Goal: Task Accomplishment & Management: Manage account settings

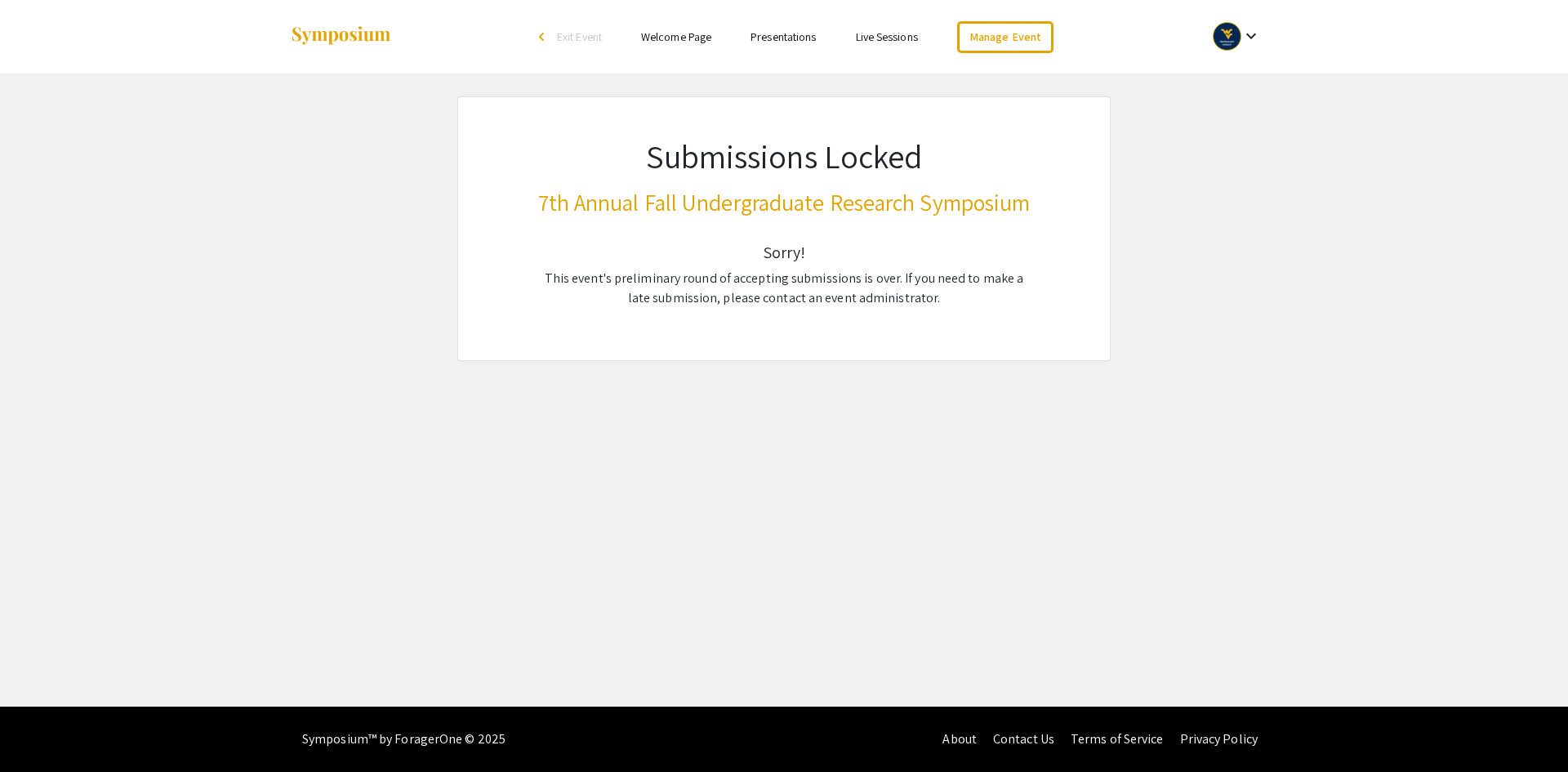
click at [1245, 42] on mat-icon "keyboard_arrow_down" at bounding box center [1251, 36] width 20 height 20
click at [1230, 81] on button "My Account" at bounding box center [1246, 81] width 101 height 39
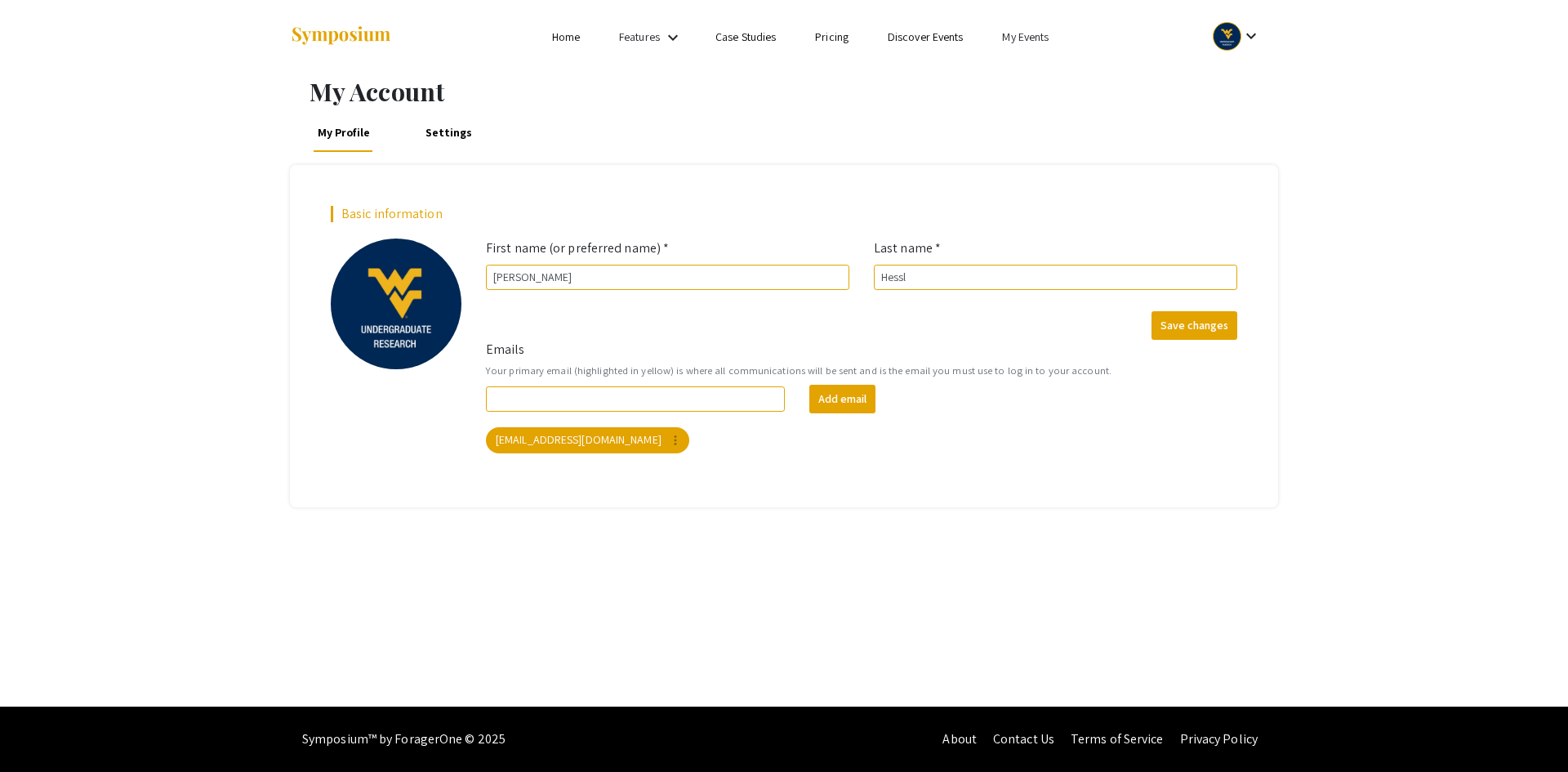
click at [1028, 38] on link "My Events" at bounding box center [1024, 36] width 46 height 14
click at [1048, 71] on button "Events I've organized" at bounding box center [1053, 72] width 139 height 39
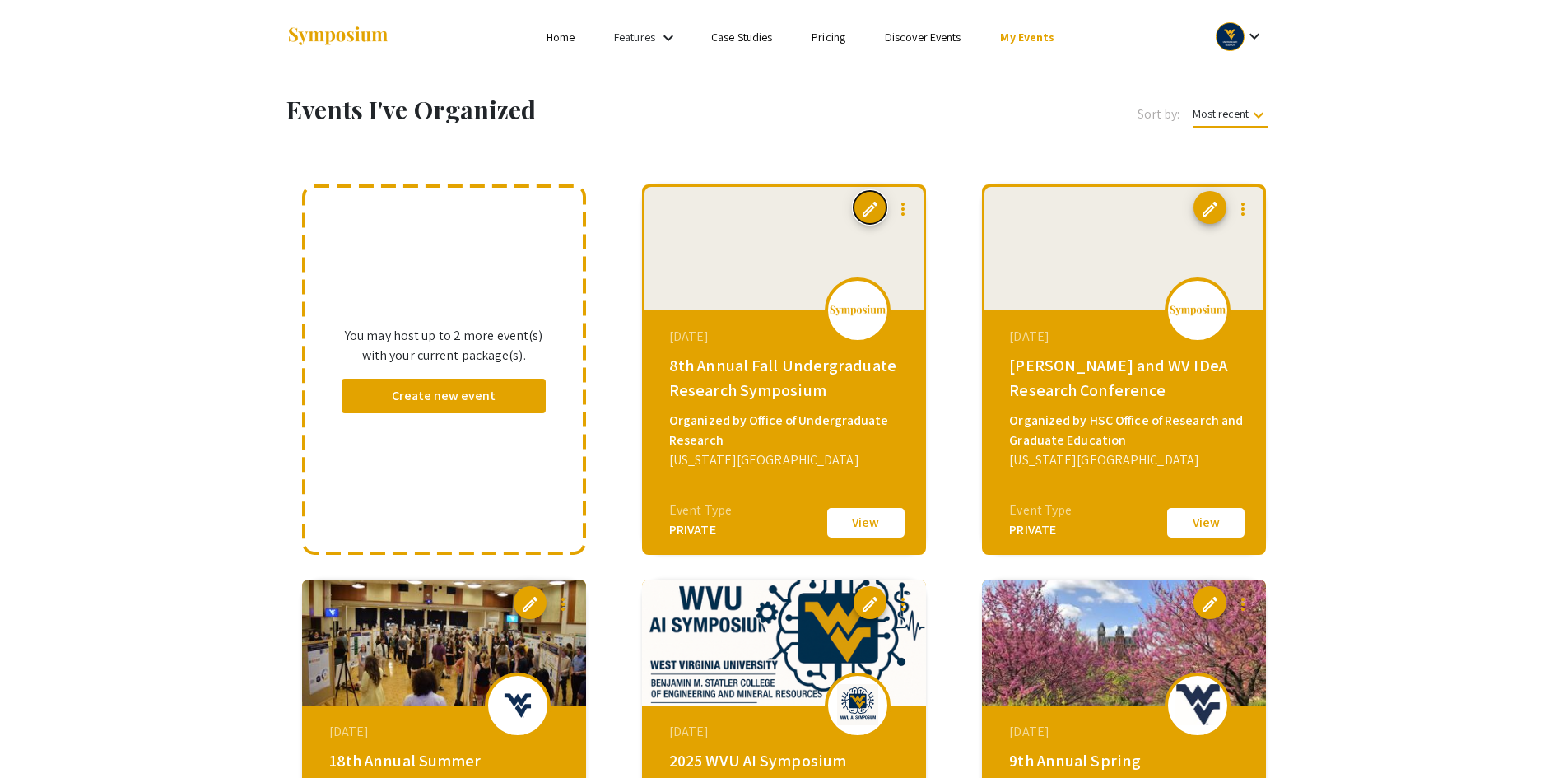
click at [868, 215] on span "edit" at bounding box center [870, 209] width 20 height 20
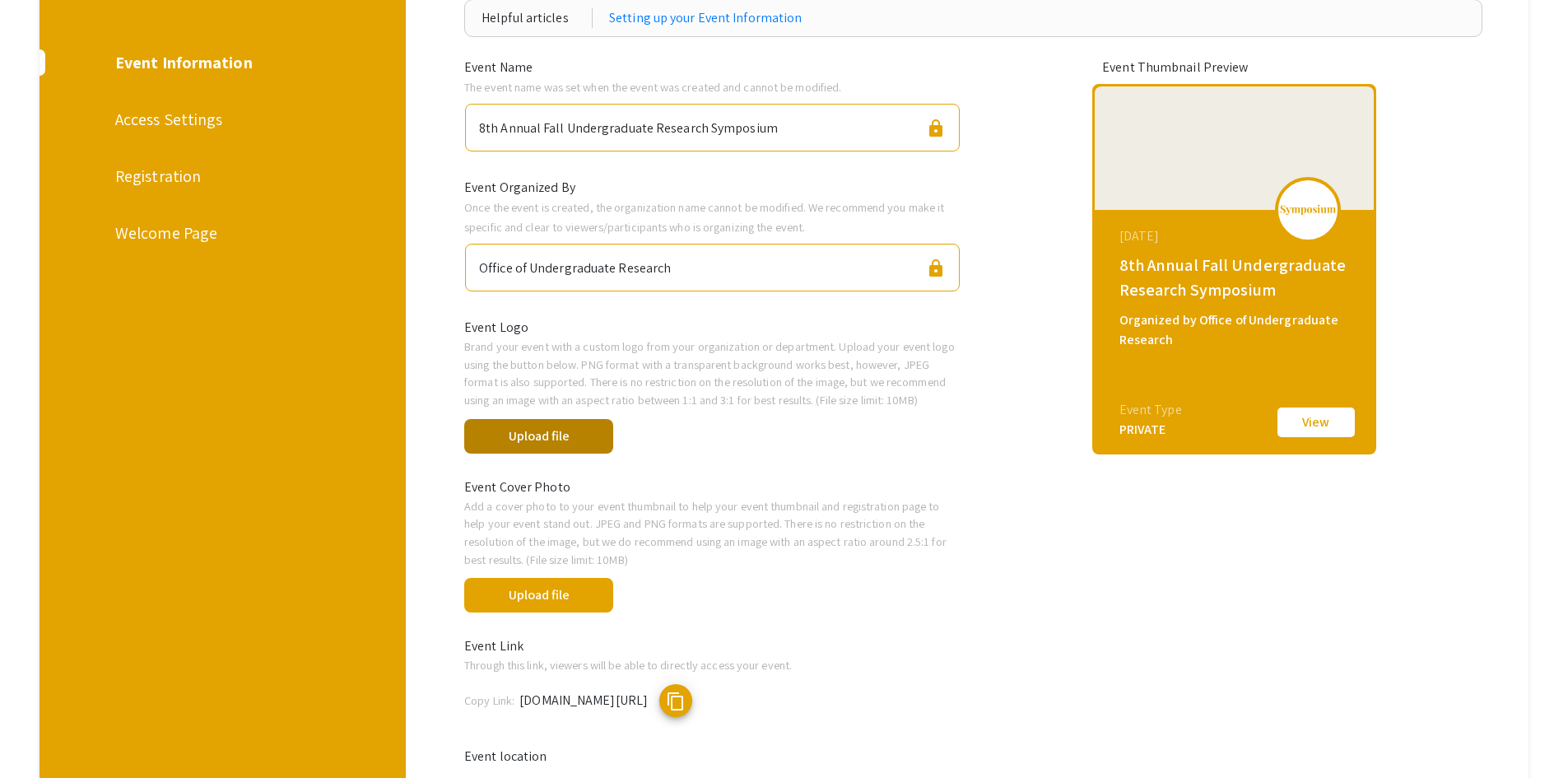
scroll to position [247, 0]
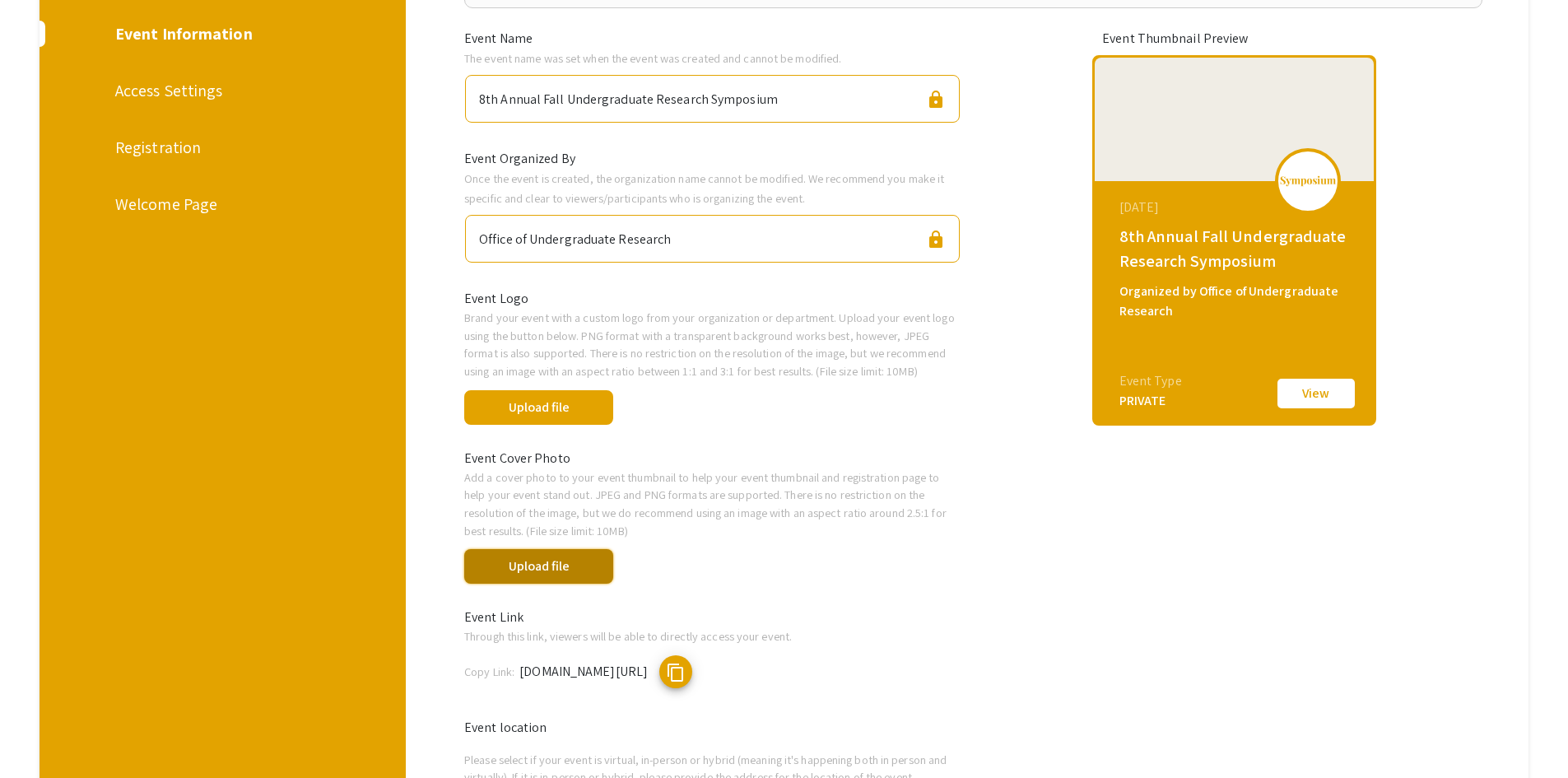
click at [558, 572] on button "Upload file" at bounding box center [538, 566] width 149 height 35
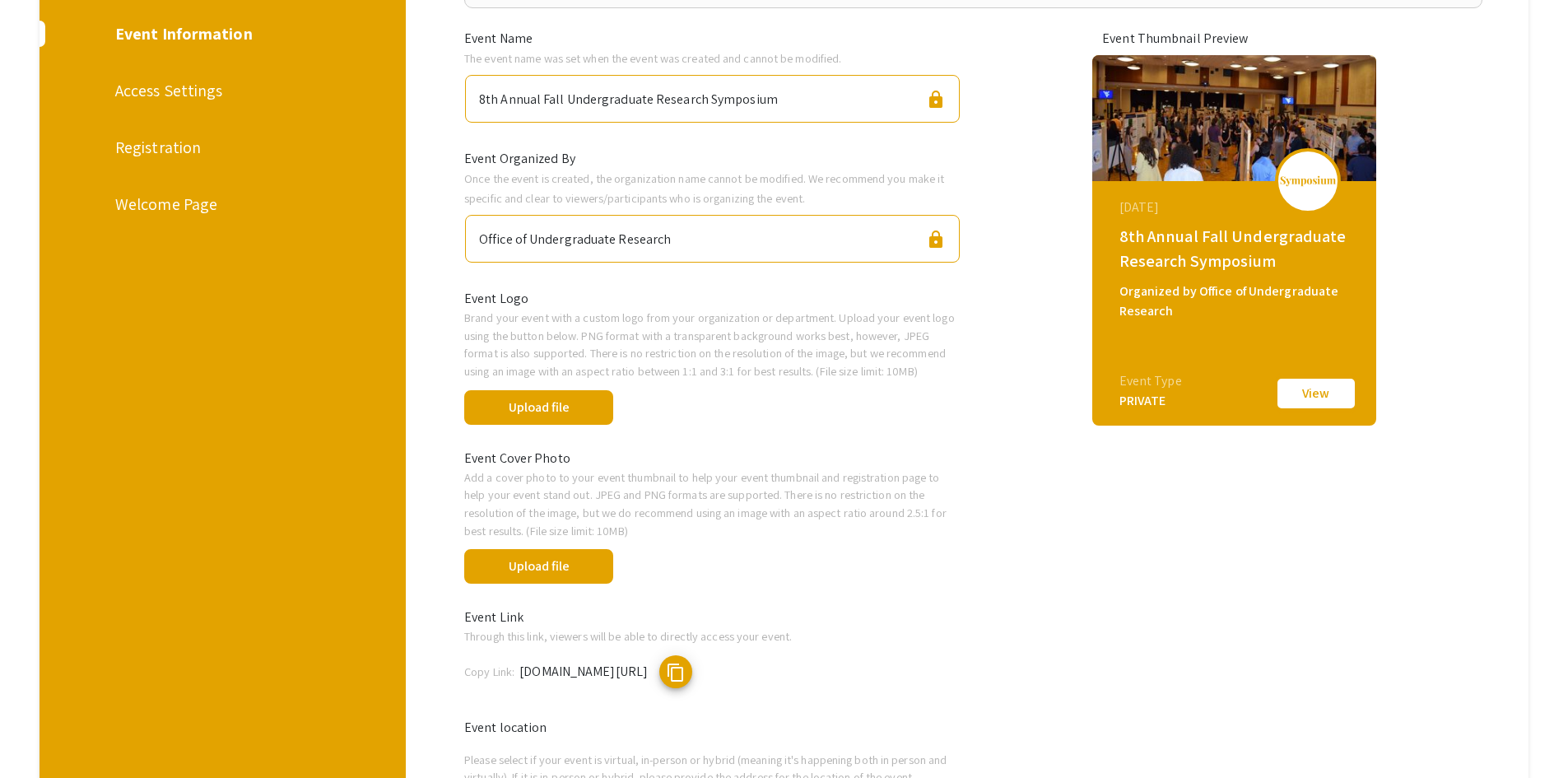
click at [1346, 398] on button "View" at bounding box center [1316, 394] width 82 height 35
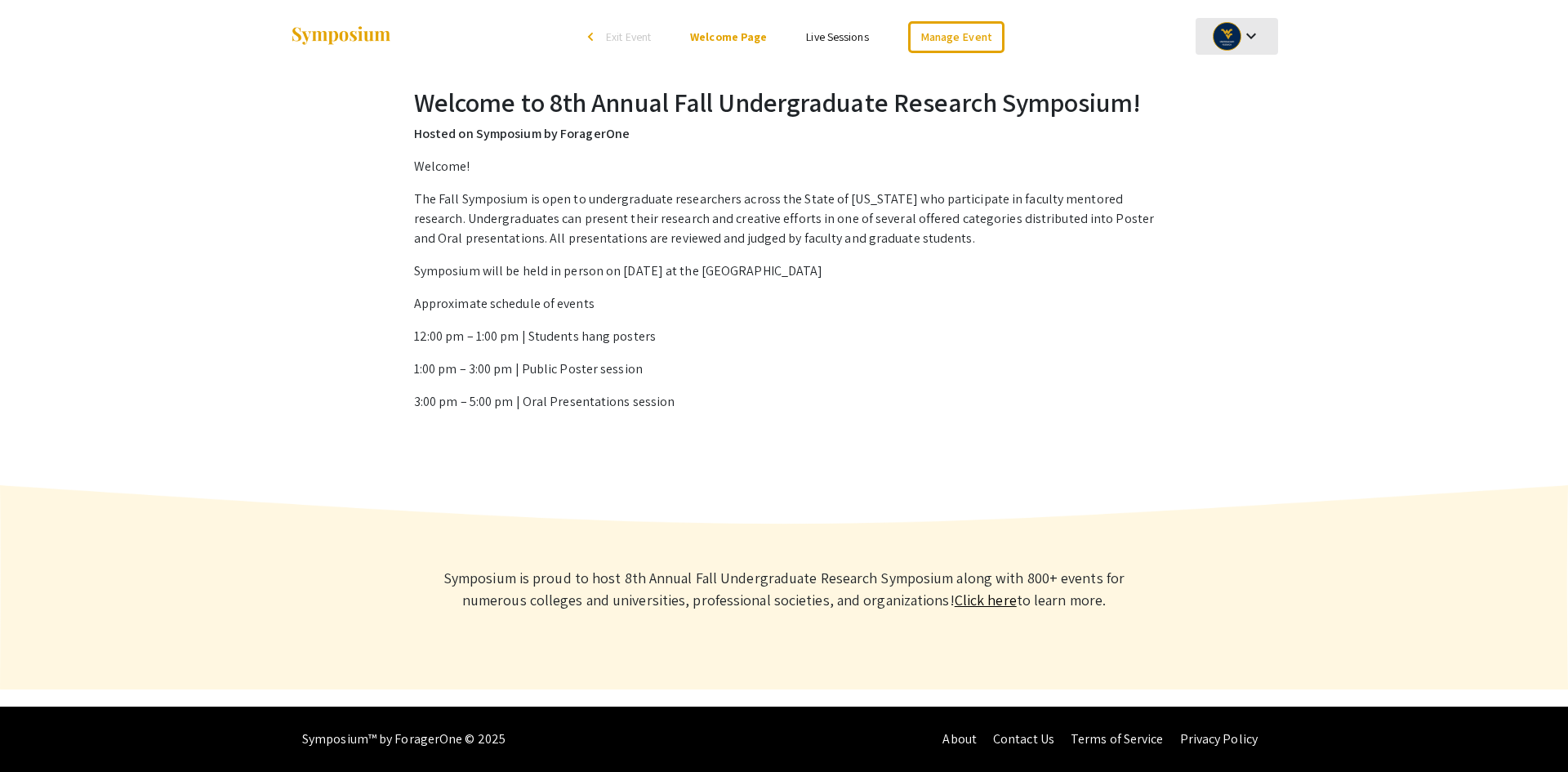
click at [1256, 39] on mat-icon "keyboard_arrow_down" at bounding box center [1251, 36] width 20 height 20
click at [1230, 83] on button "My Account" at bounding box center [1246, 81] width 101 height 39
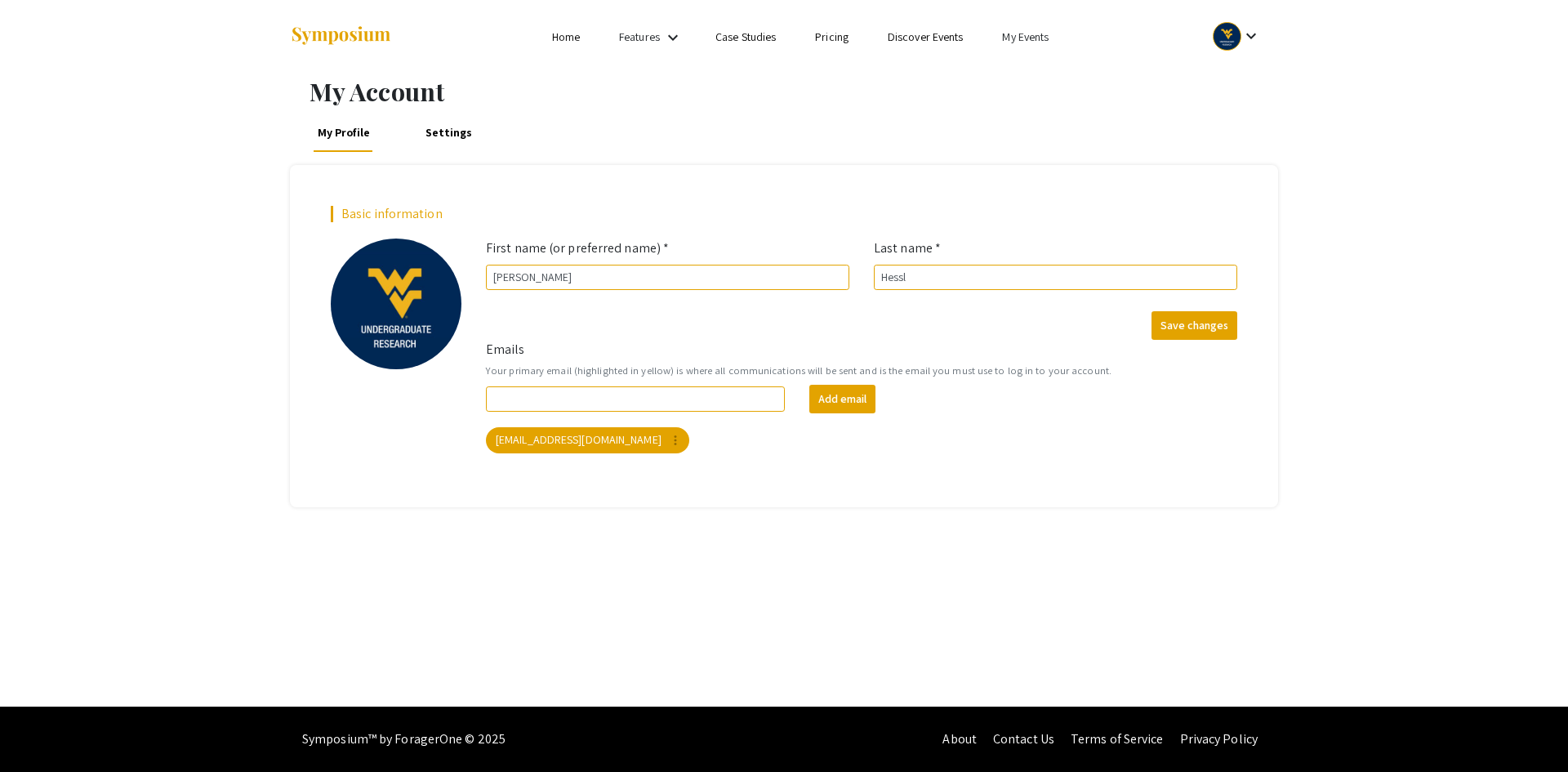
click at [1024, 45] on li "My Events" at bounding box center [1025, 37] width 86 height 20
click at [1034, 74] on button "Events I've organized" at bounding box center [1053, 72] width 139 height 39
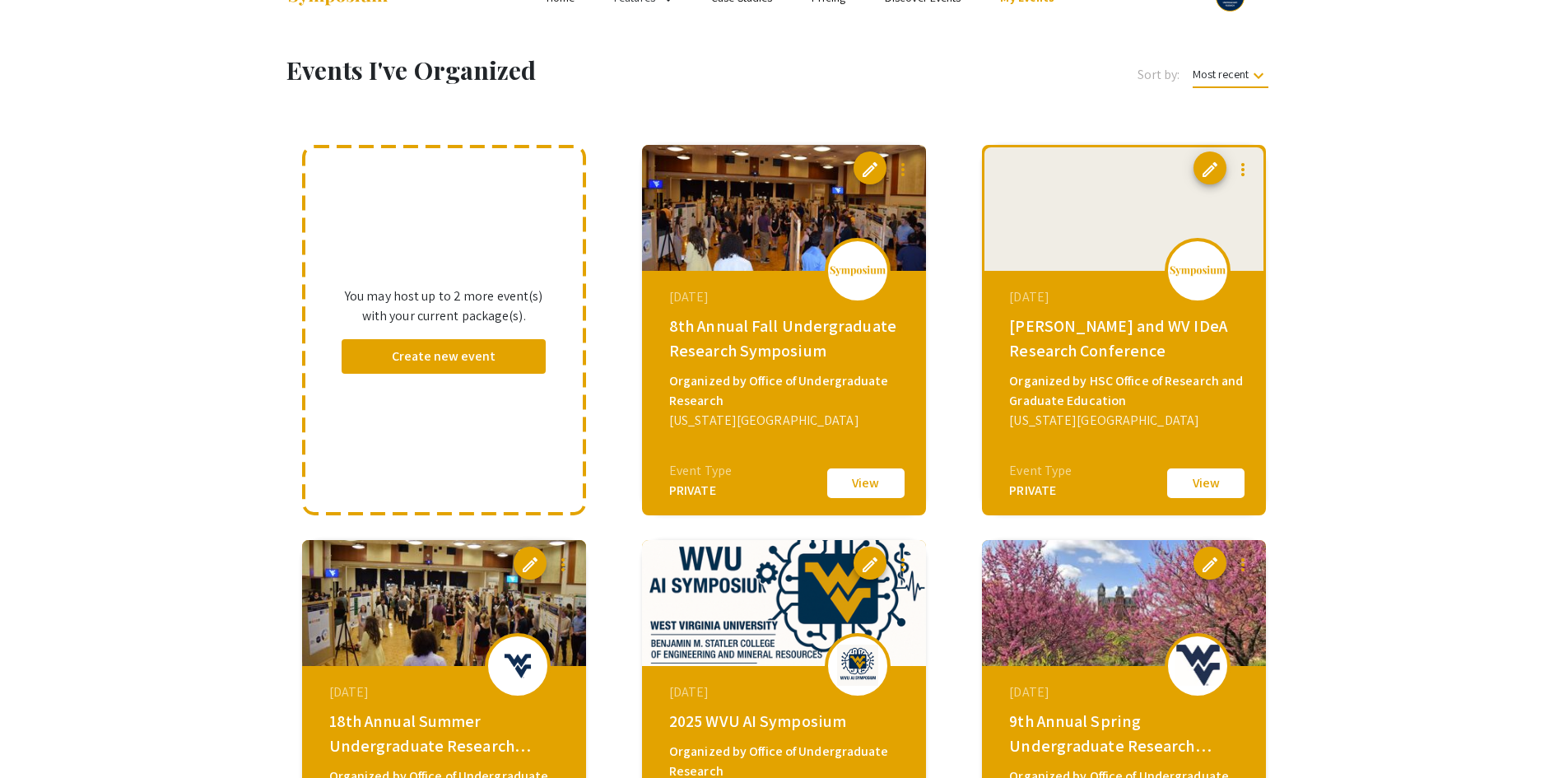
scroll to position [20, 0]
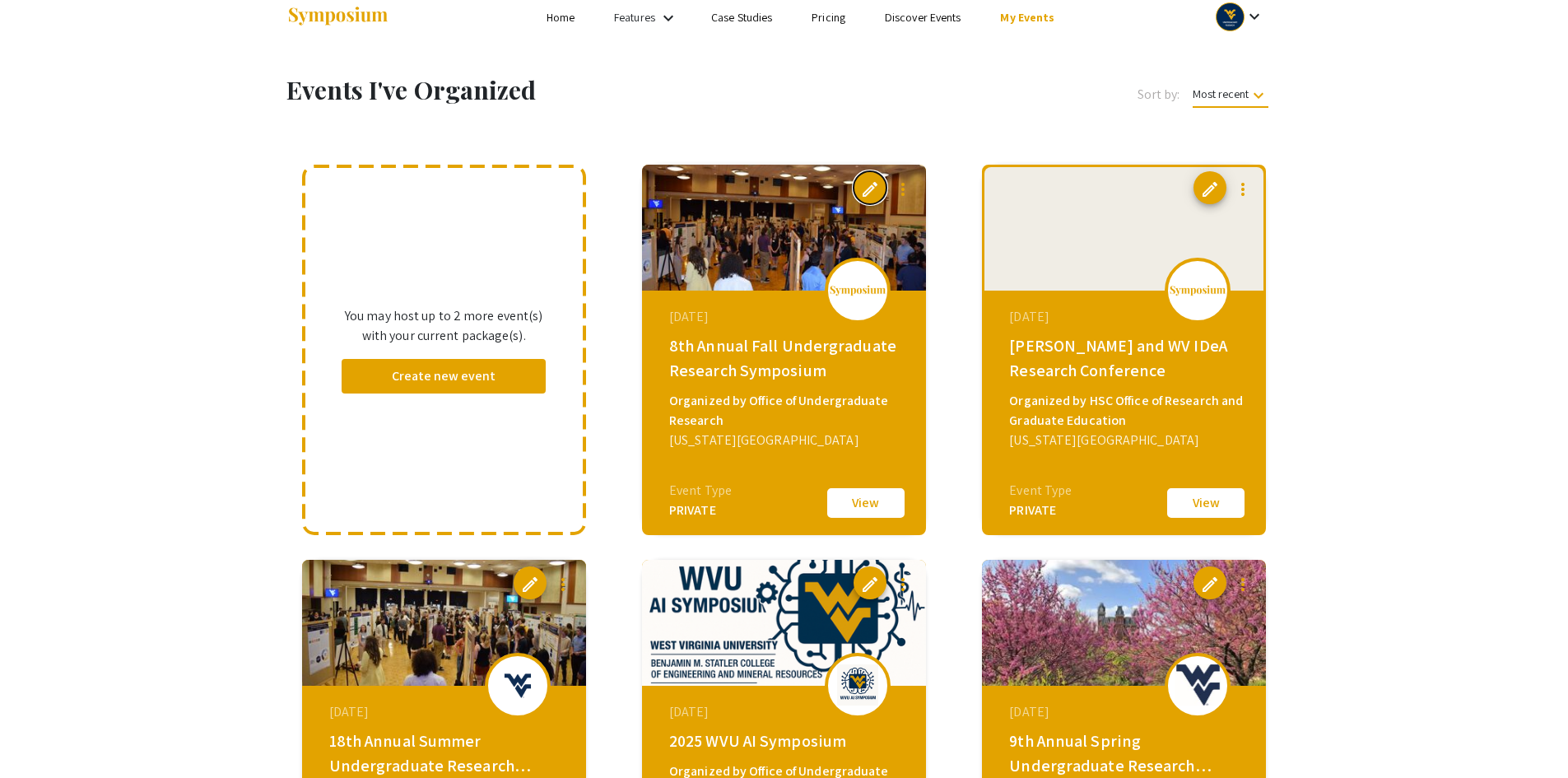
click at [864, 194] on span "edit" at bounding box center [870, 190] width 20 height 20
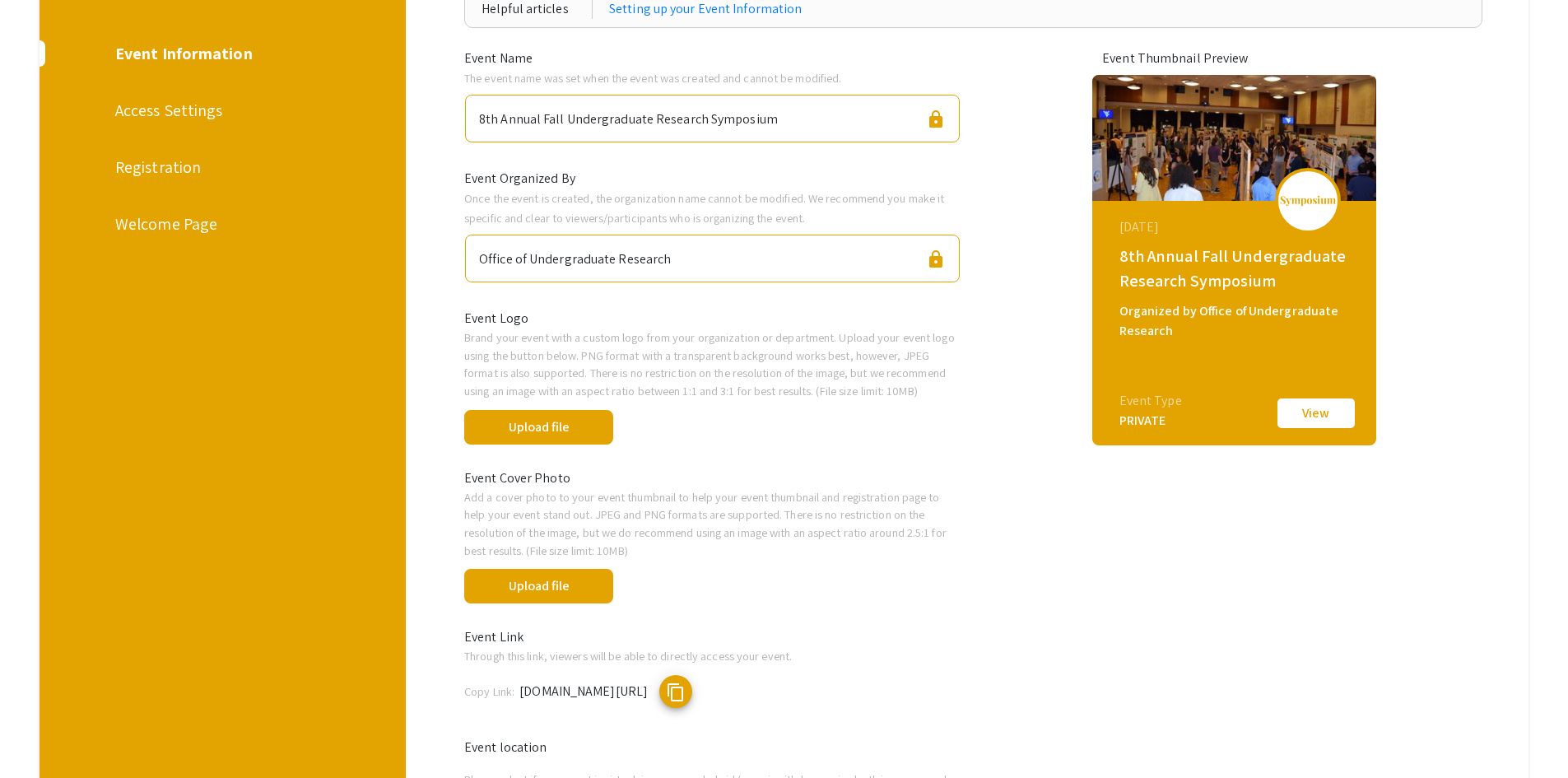
scroll to position [330, 0]
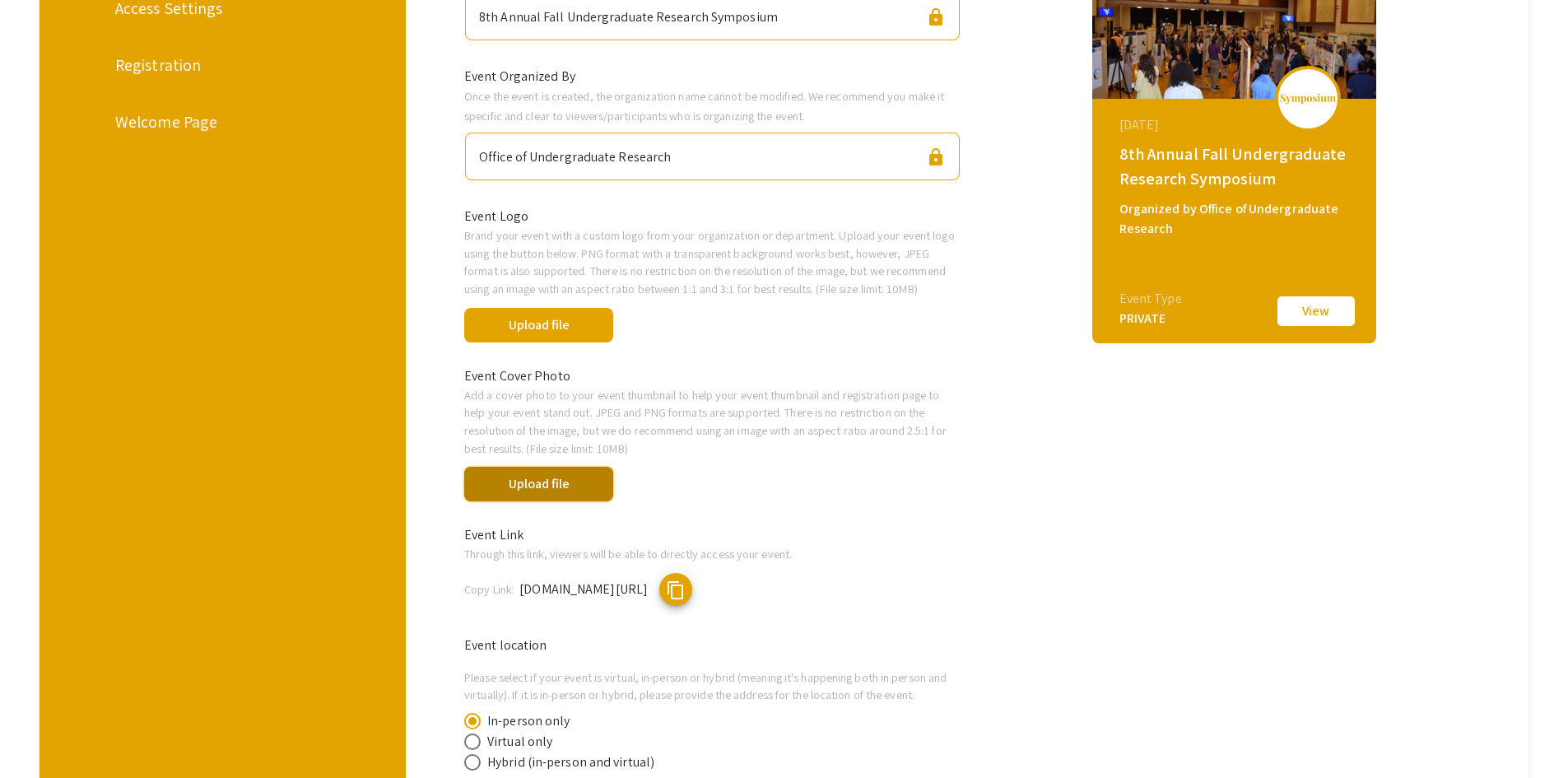
click at [565, 485] on button "Upload file" at bounding box center [538, 484] width 149 height 35
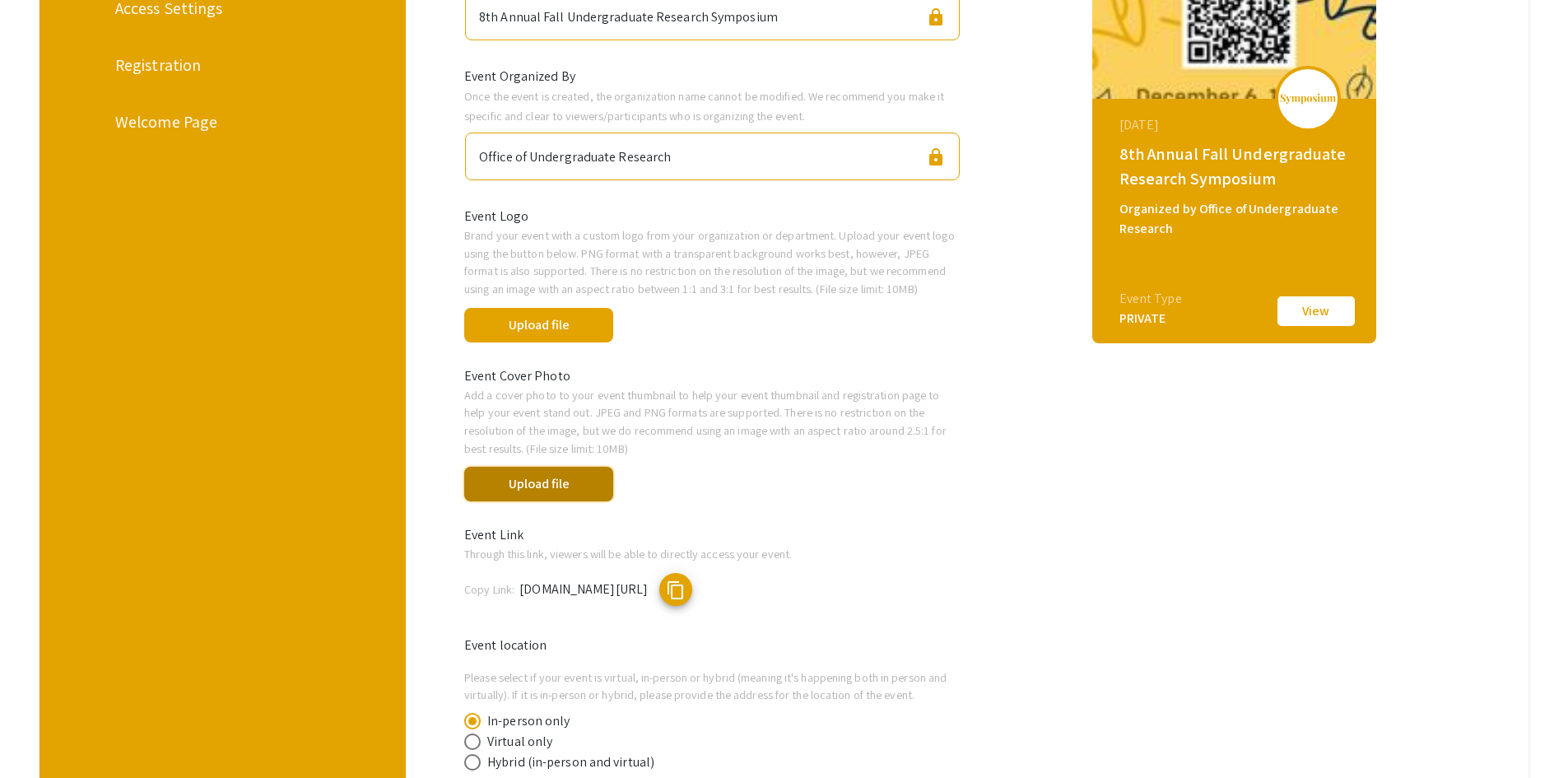
click at [601, 497] on button "Upload file" at bounding box center [538, 484] width 149 height 35
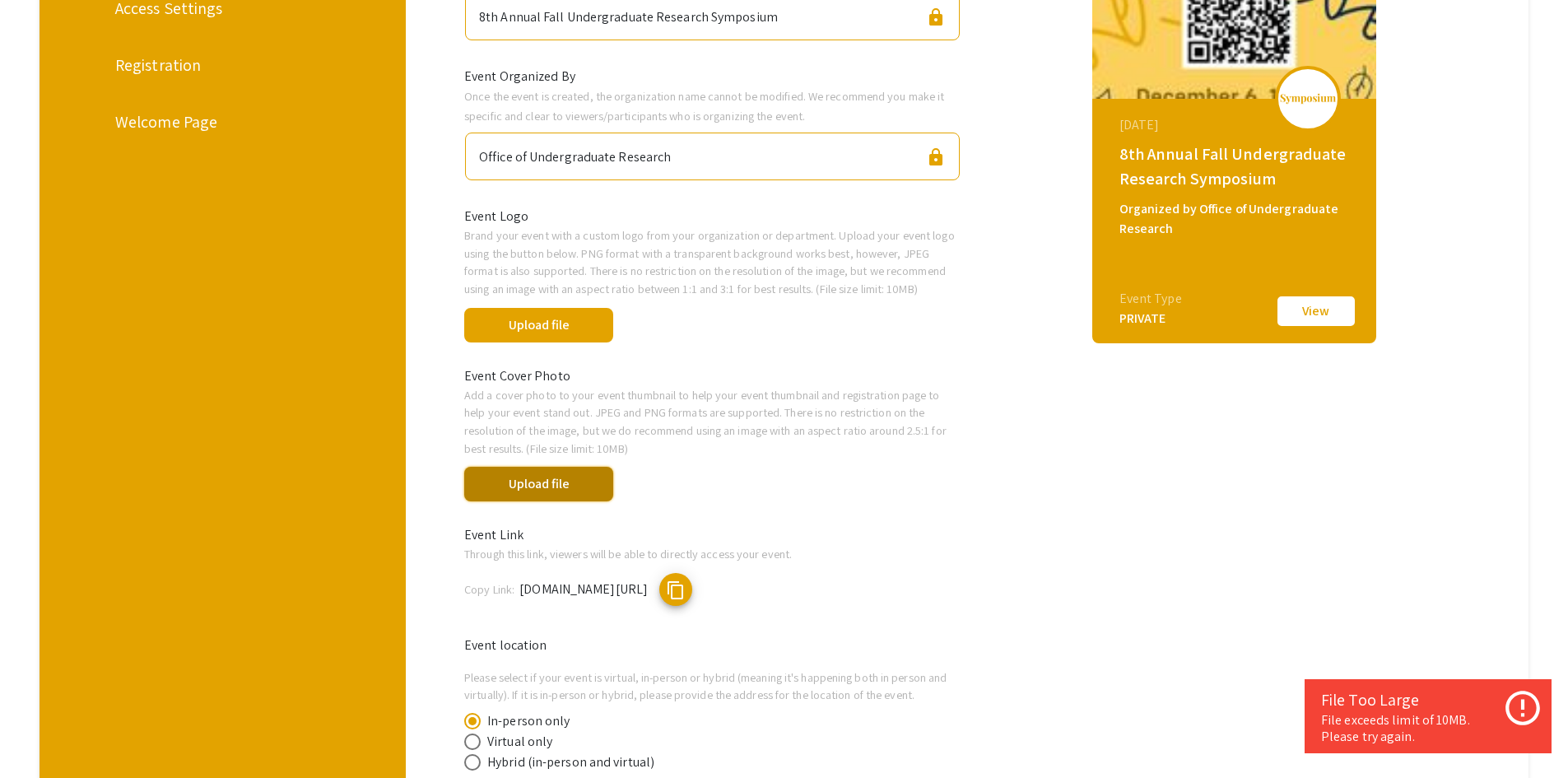
click at [570, 482] on button "Upload file" at bounding box center [538, 484] width 149 height 35
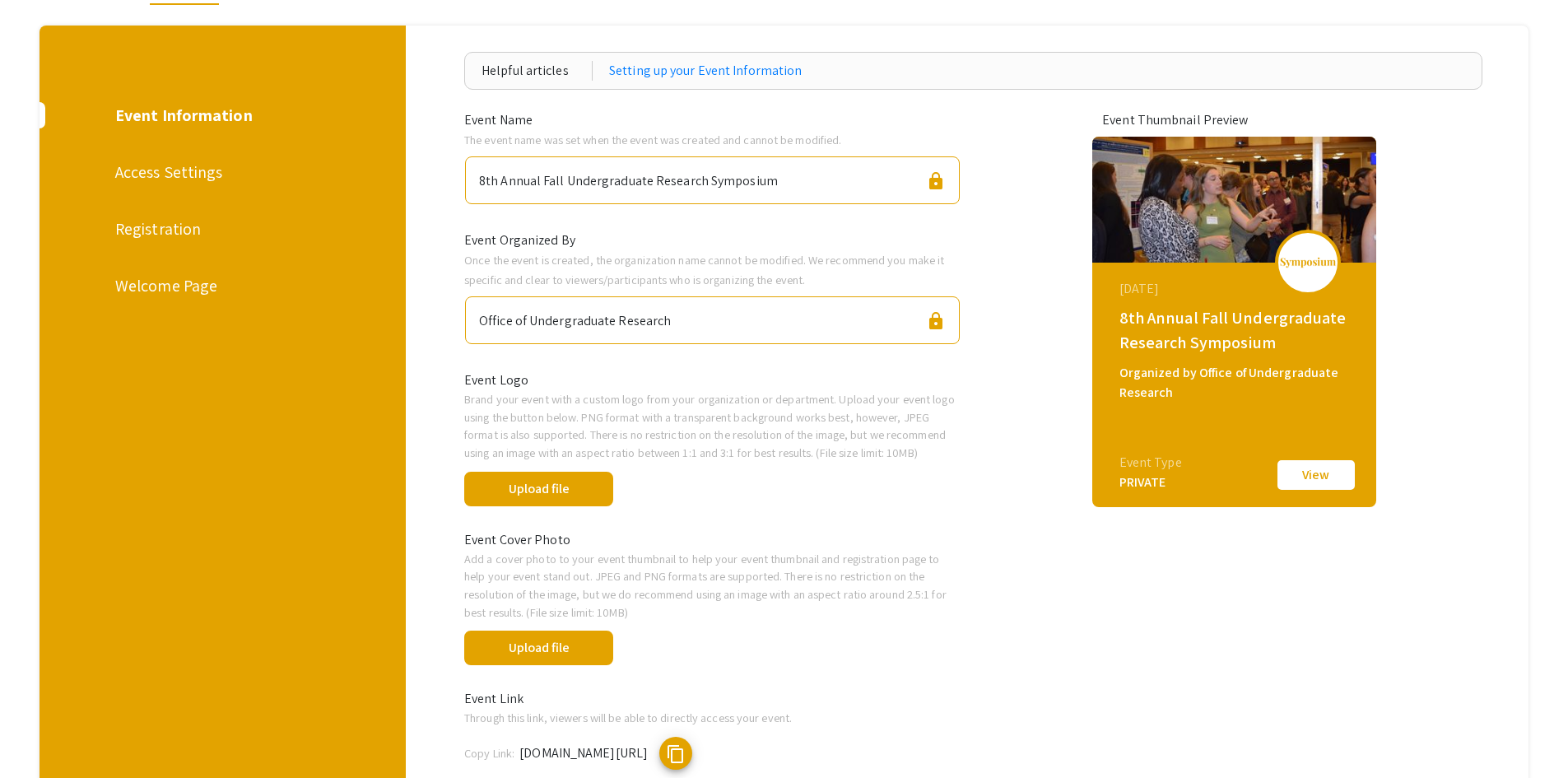
scroll to position [164, 0]
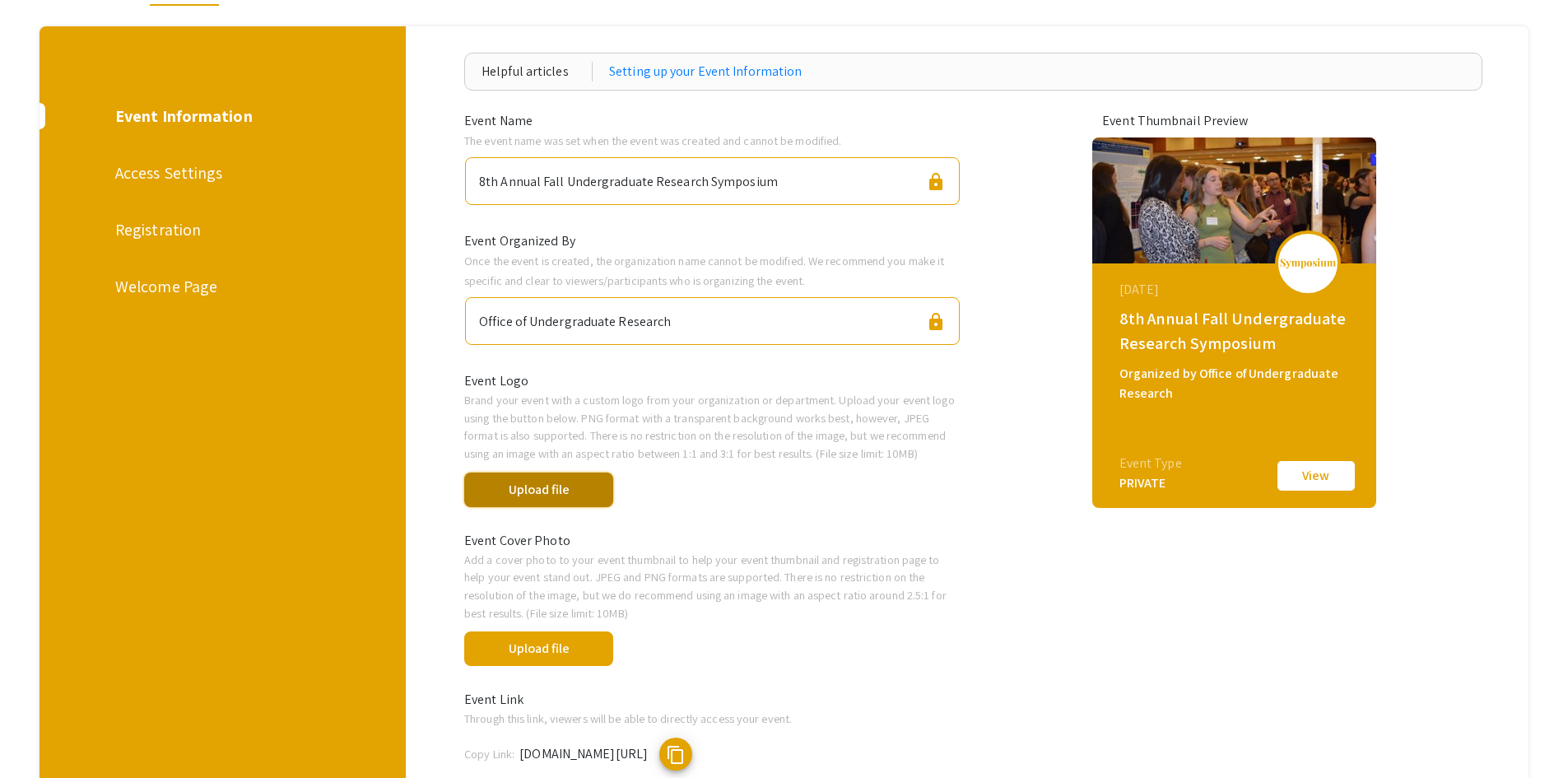
click at [611, 483] on button "Upload file" at bounding box center [538, 490] width 149 height 35
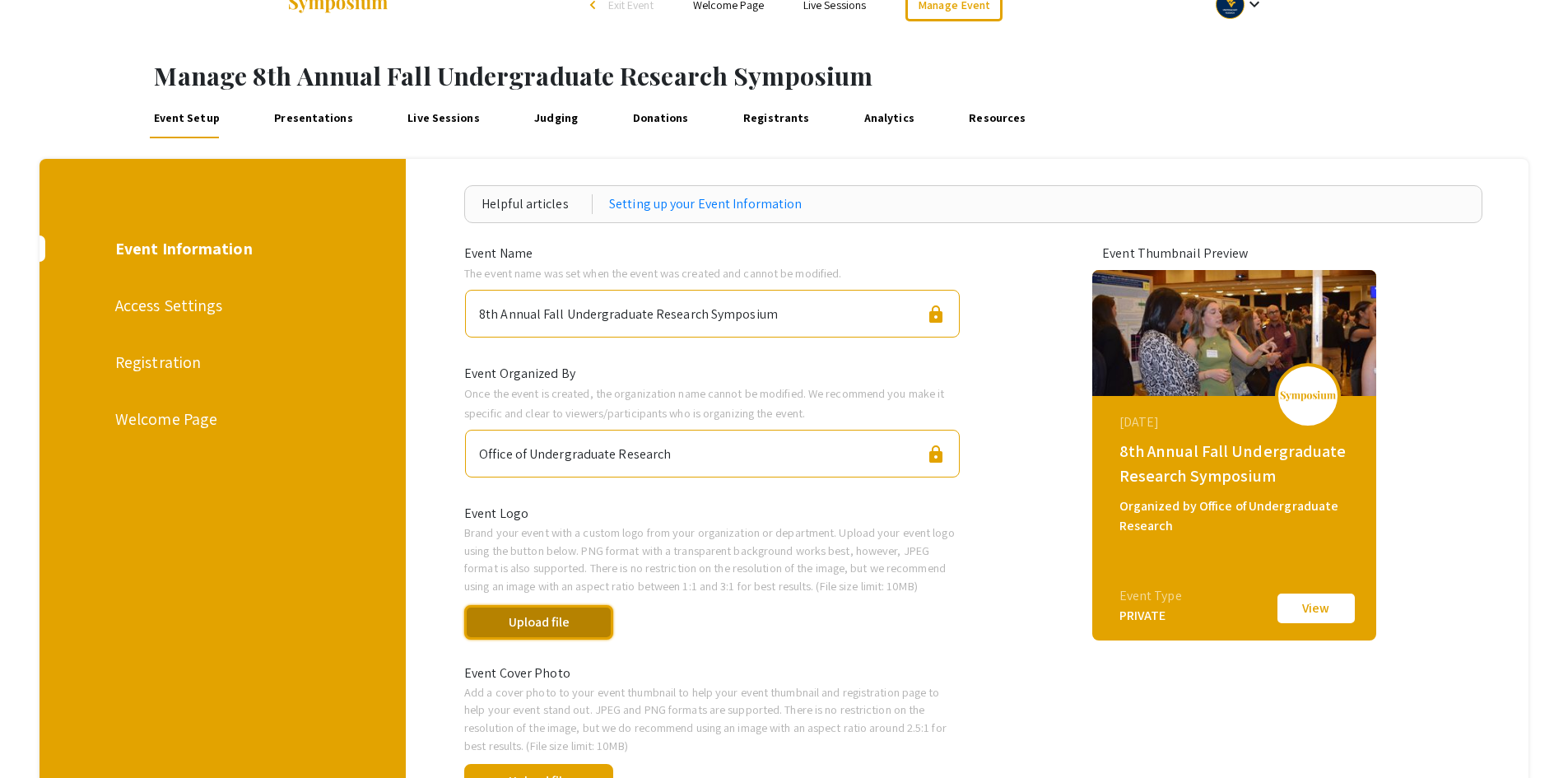
scroll to position [0, 0]
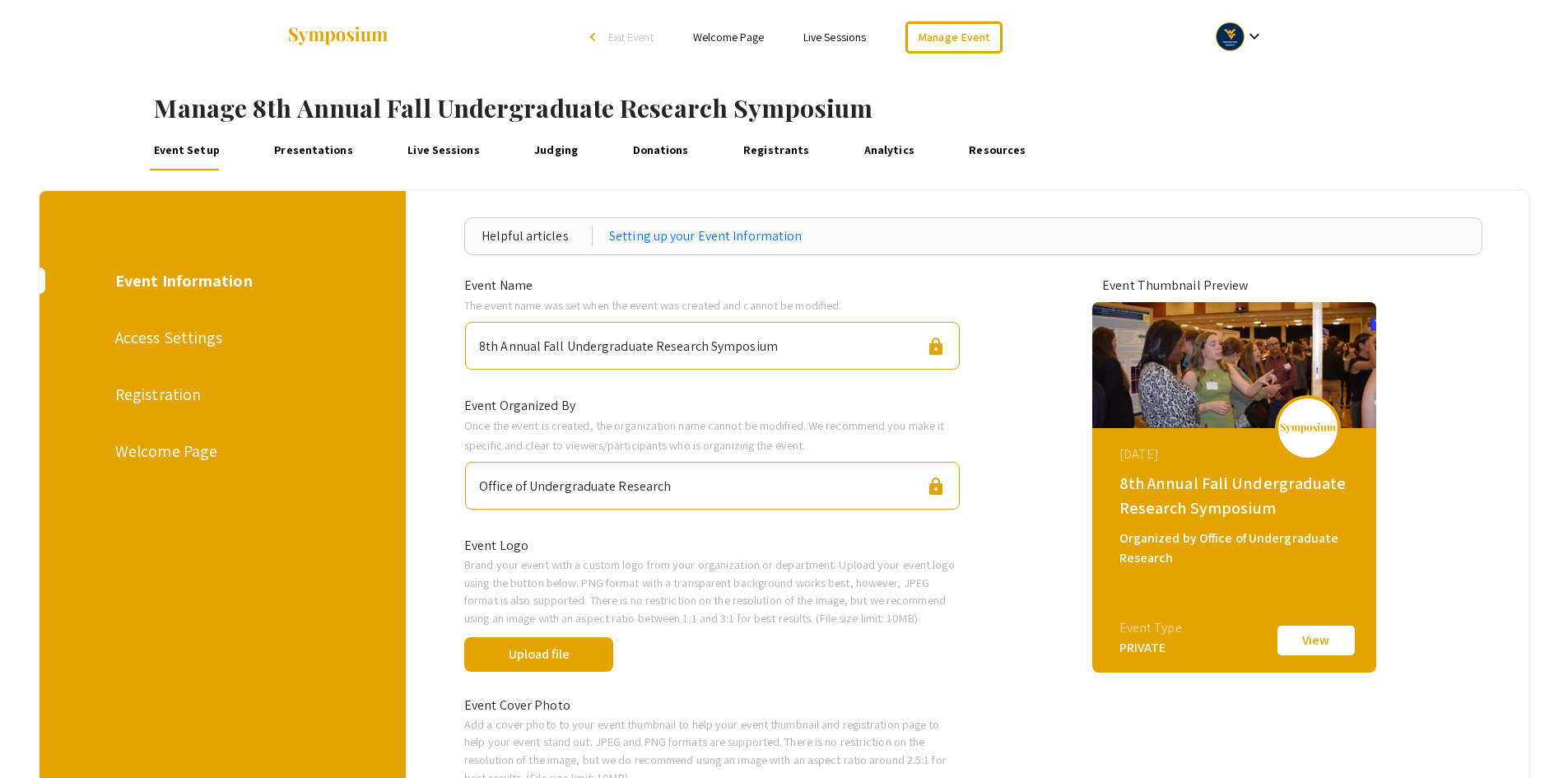
click at [730, 45] on li "Welcome Page" at bounding box center [727, 37] width 110 height 20
click at [732, 42] on link "Welcome Page" at bounding box center [728, 37] width 71 height 15
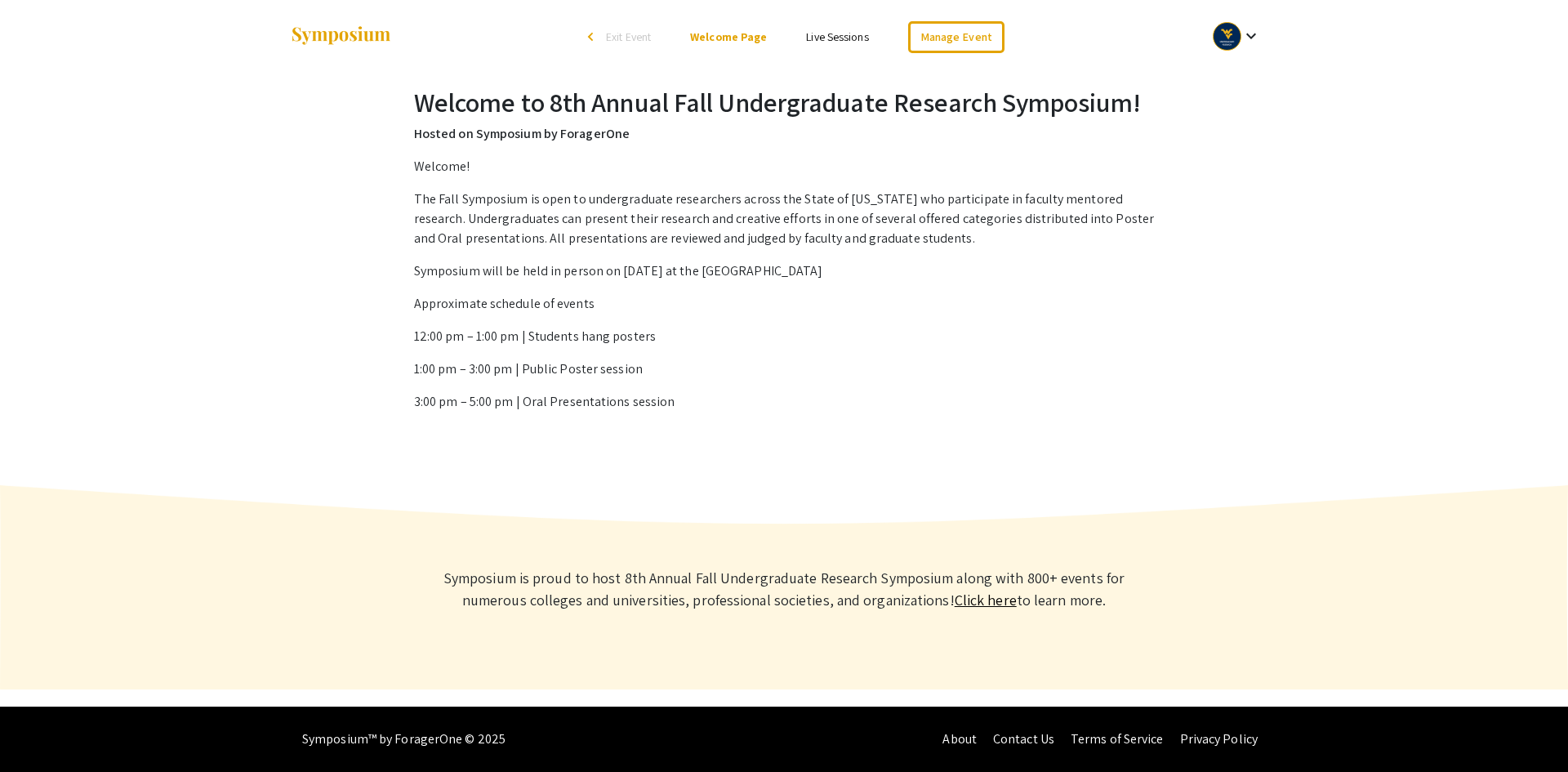
click at [1255, 37] on mat-icon "keyboard_arrow_down" at bounding box center [1251, 36] width 20 height 20
click at [975, 35] on div at bounding box center [784, 386] width 1568 height 772
click at [974, 35] on link "Manage Event" at bounding box center [957, 36] width 96 height 32
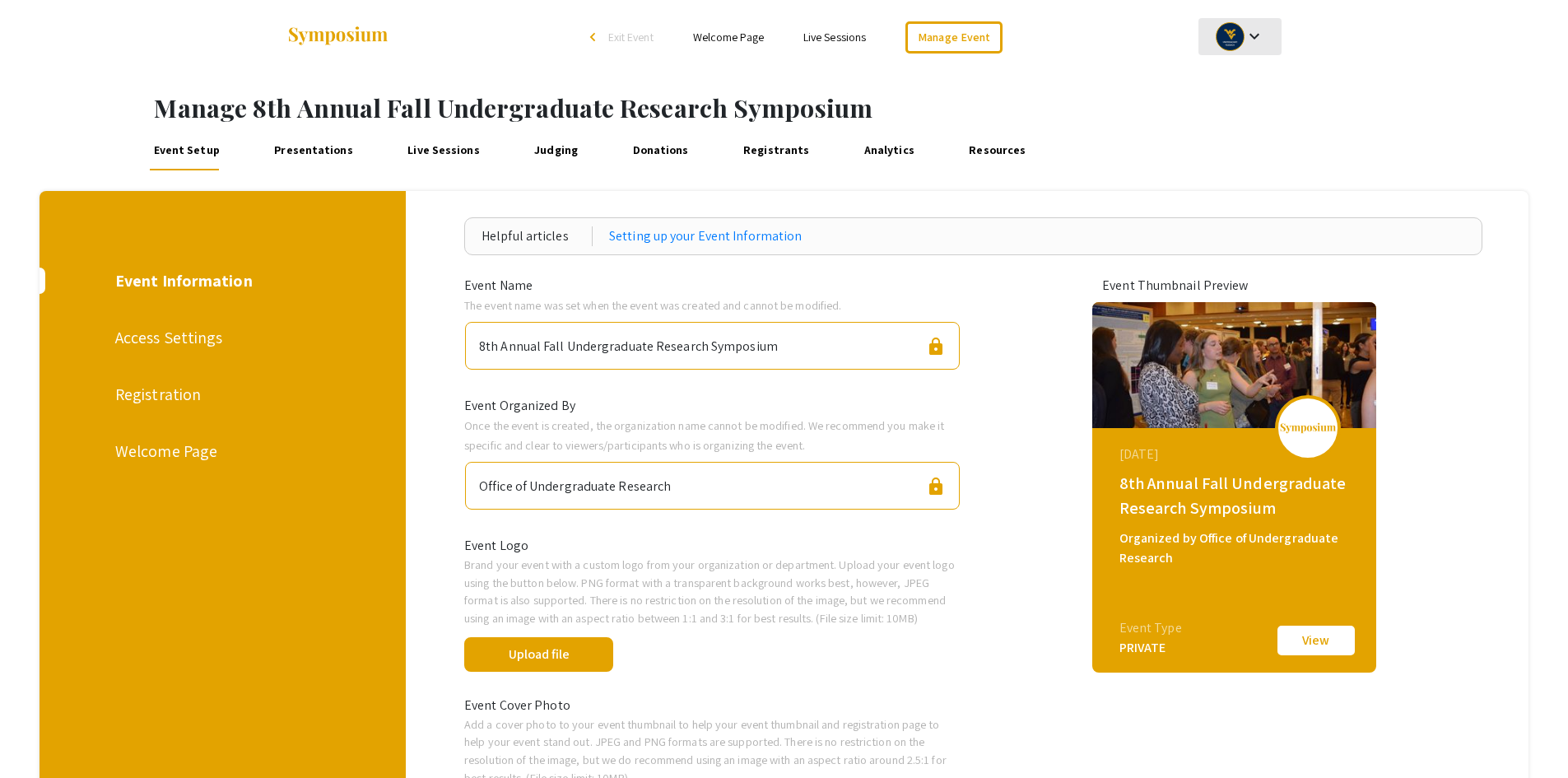
click at [1259, 37] on mat-icon "keyboard_arrow_down" at bounding box center [1254, 37] width 20 height 20
click at [1247, 79] on button "My Account" at bounding box center [1249, 81] width 101 height 39
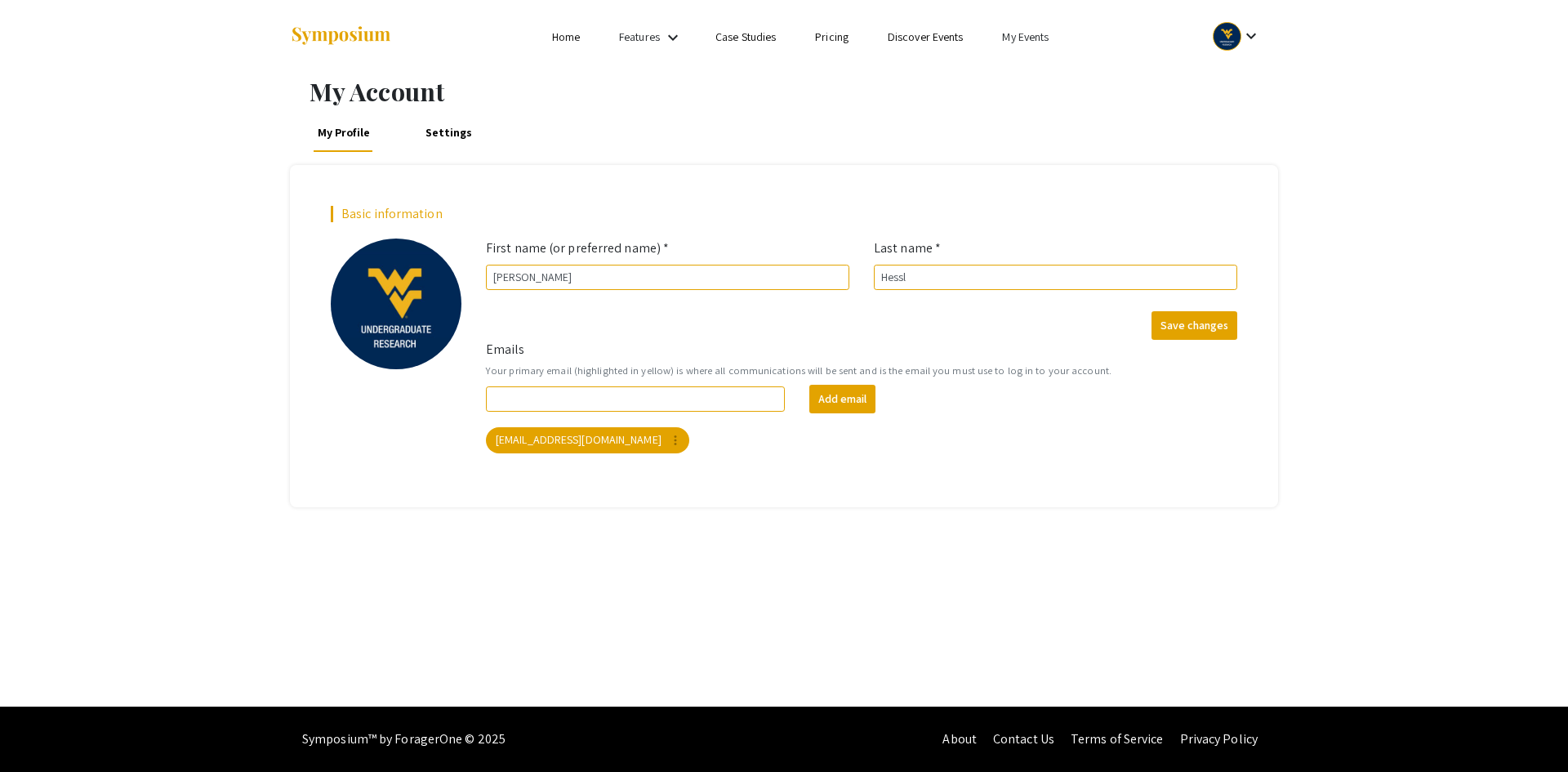
click at [1034, 39] on link "My Events" at bounding box center [1024, 36] width 46 height 14
click at [1034, 78] on button "Events I've organized" at bounding box center [1053, 72] width 139 height 39
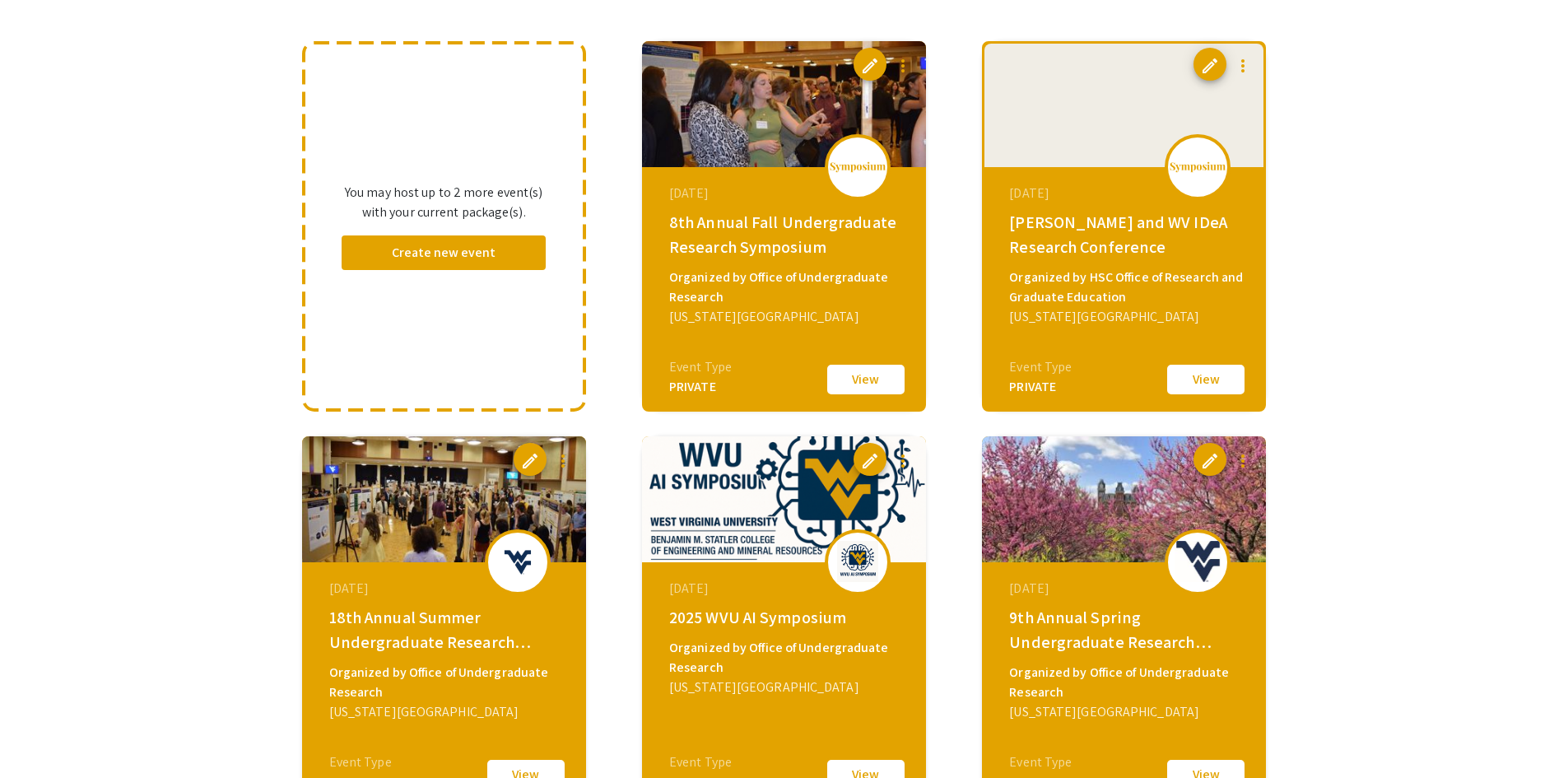
scroll to position [247, 0]
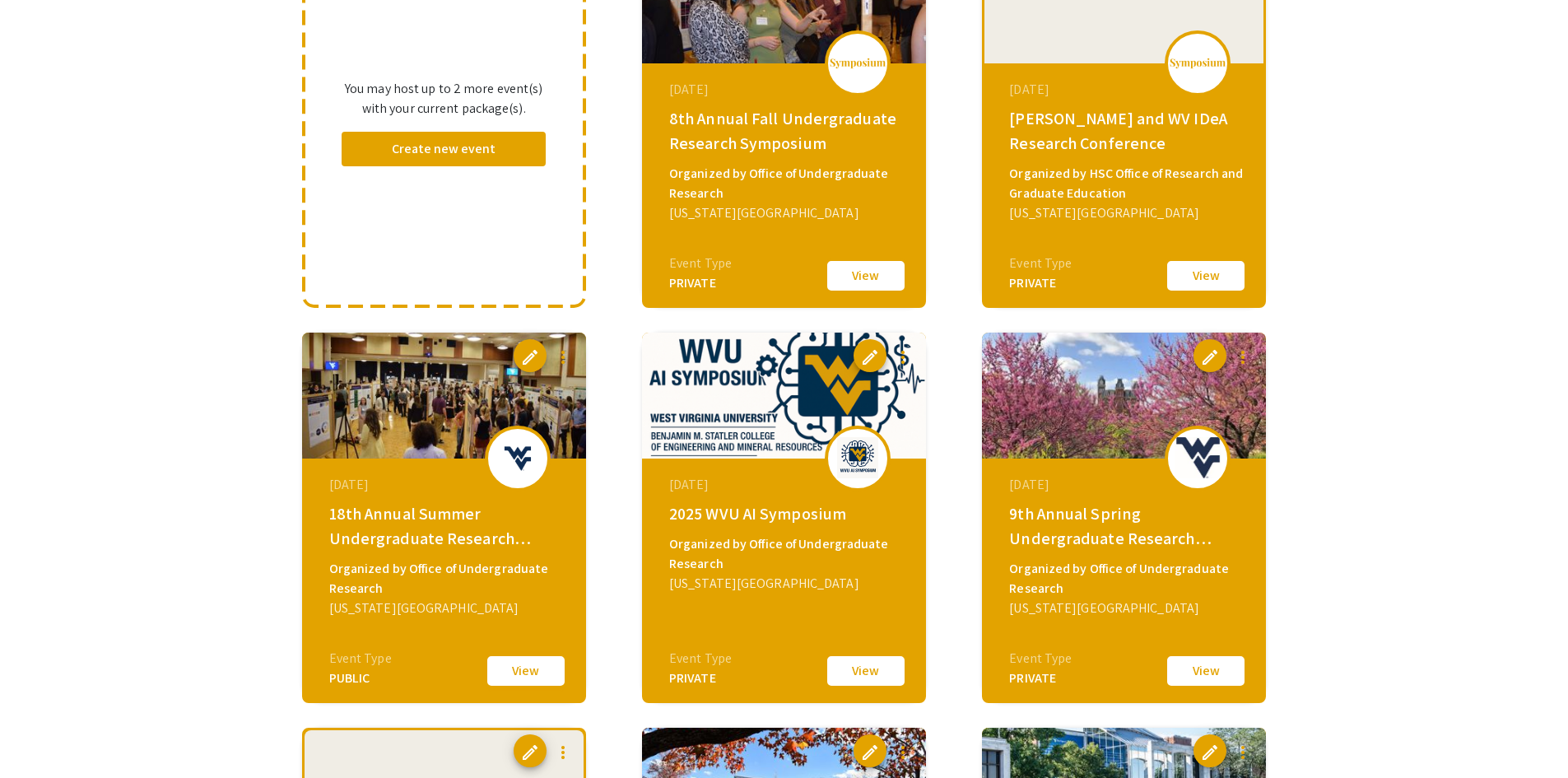
click at [523, 679] on button "View" at bounding box center [526, 671] width 82 height 35
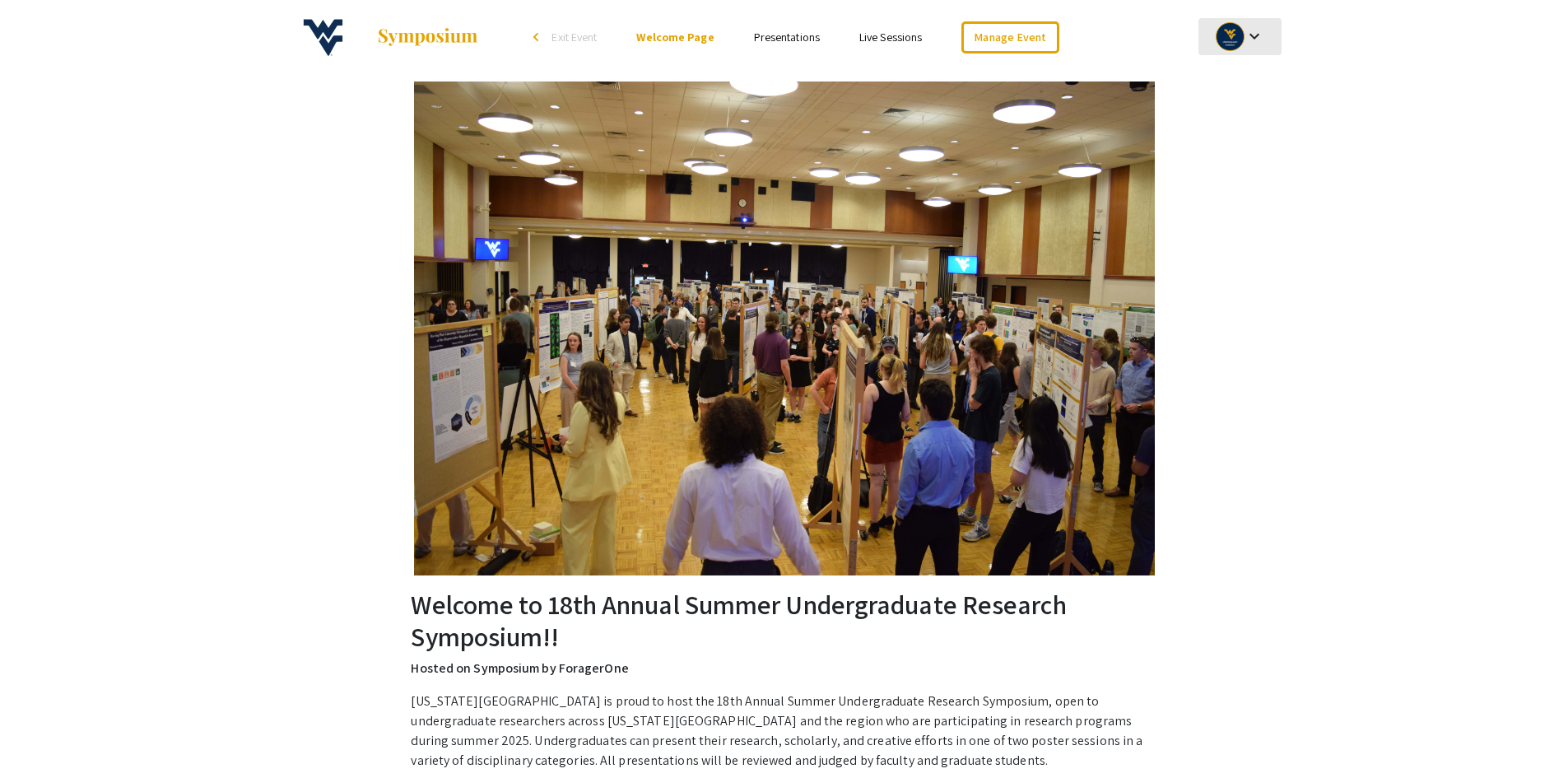
click at [1258, 37] on mat-icon "keyboard_arrow_down" at bounding box center [1254, 37] width 20 height 20
click at [1243, 84] on button "My Account" at bounding box center [1249, 81] width 101 height 39
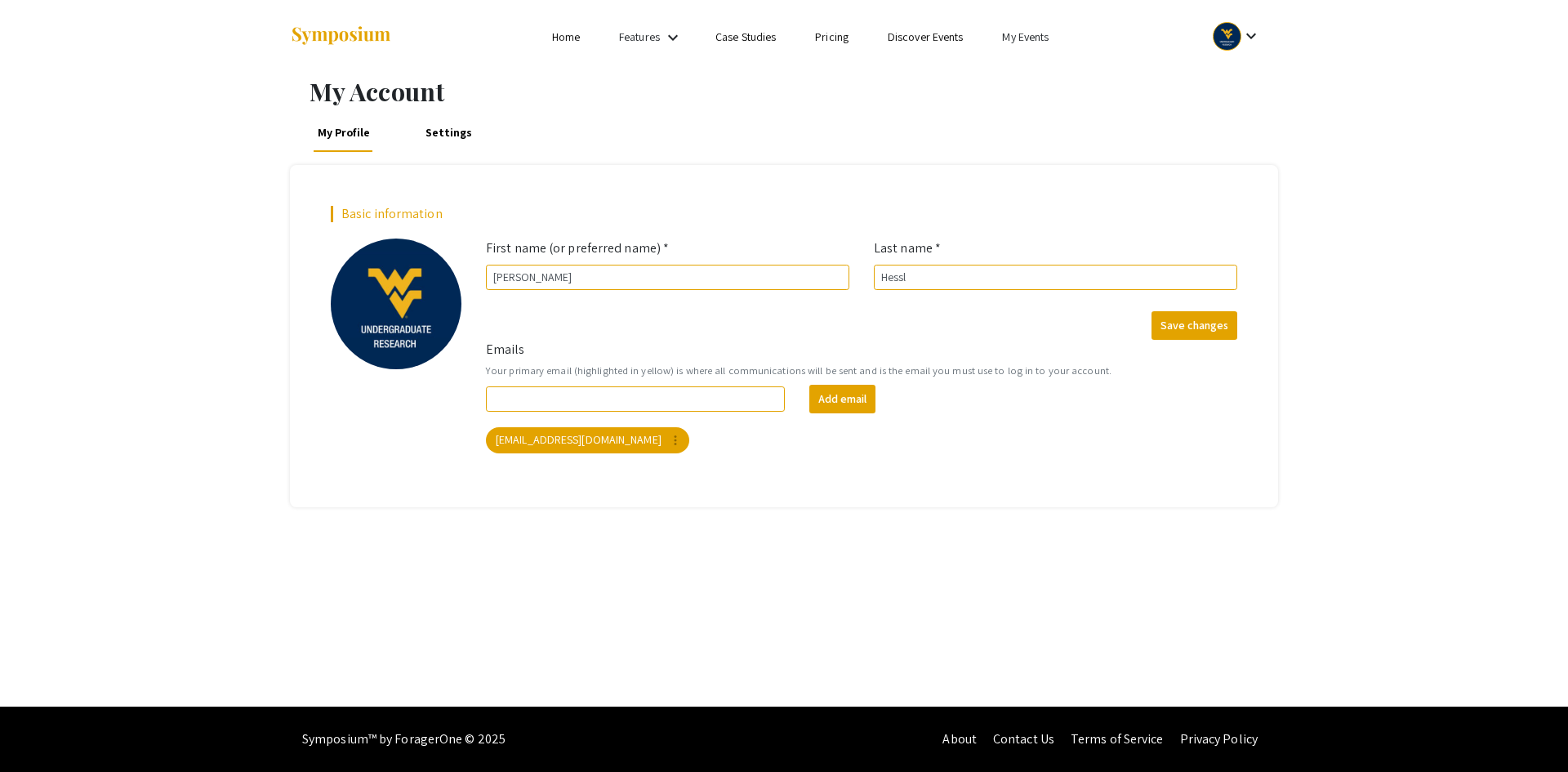
click at [1046, 38] on link "My Events" at bounding box center [1024, 36] width 46 height 14
click at [1048, 78] on button "Events I've organized" at bounding box center [1053, 72] width 139 height 39
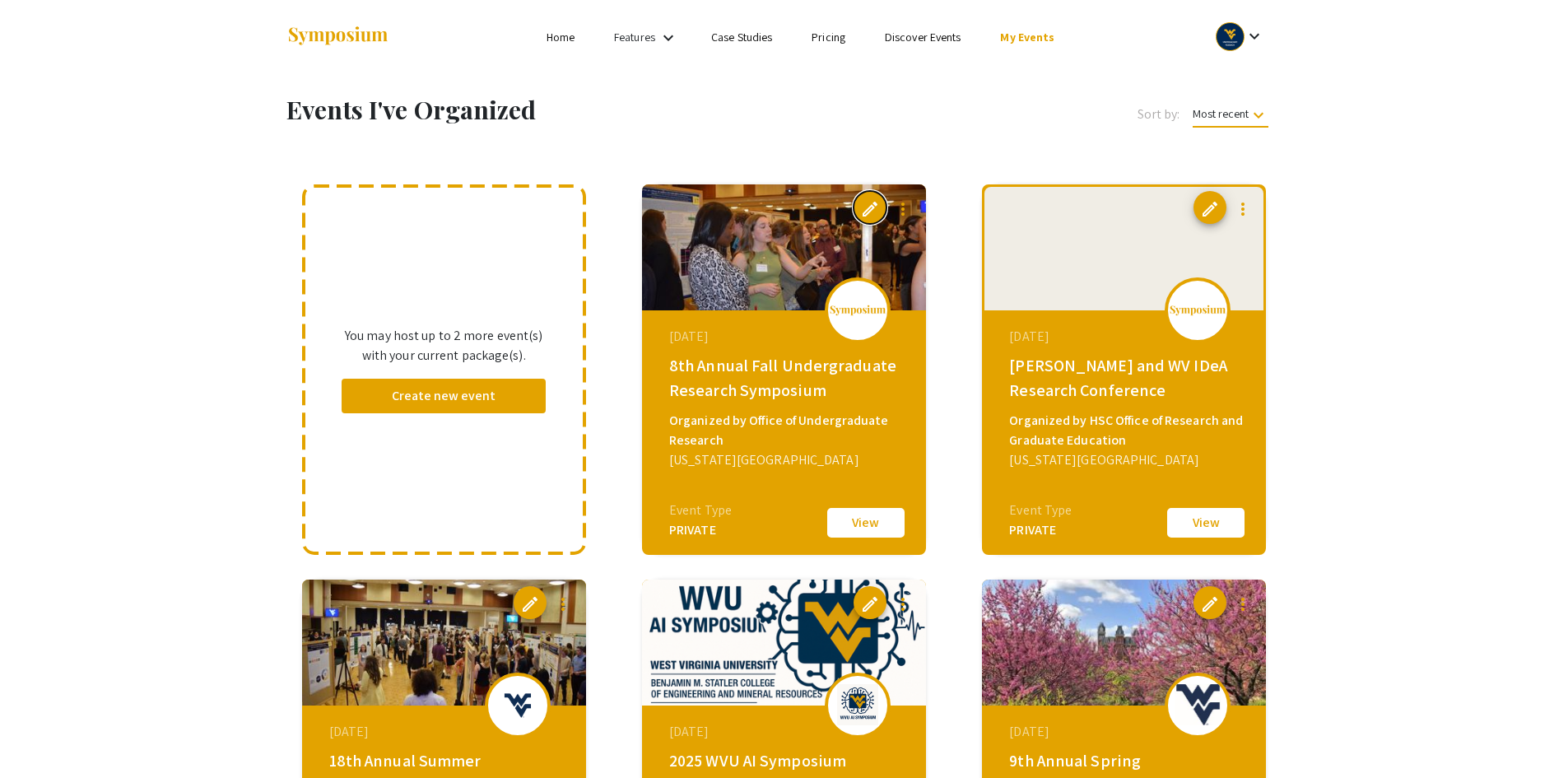
click at [871, 211] on span "edit" at bounding box center [870, 209] width 20 height 20
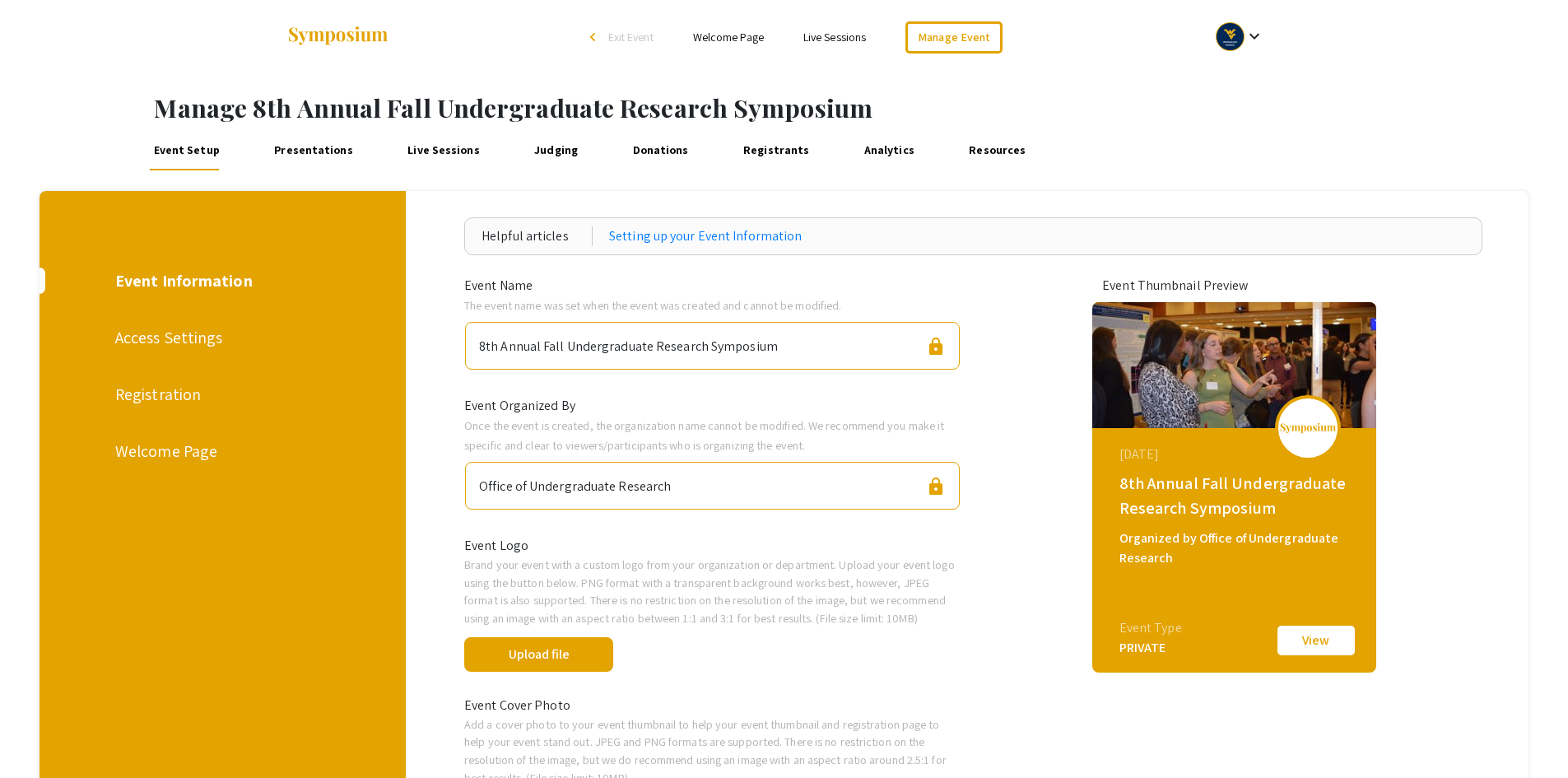
click at [191, 455] on div "Welcome Page" at bounding box center [221, 451] width 212 height 25
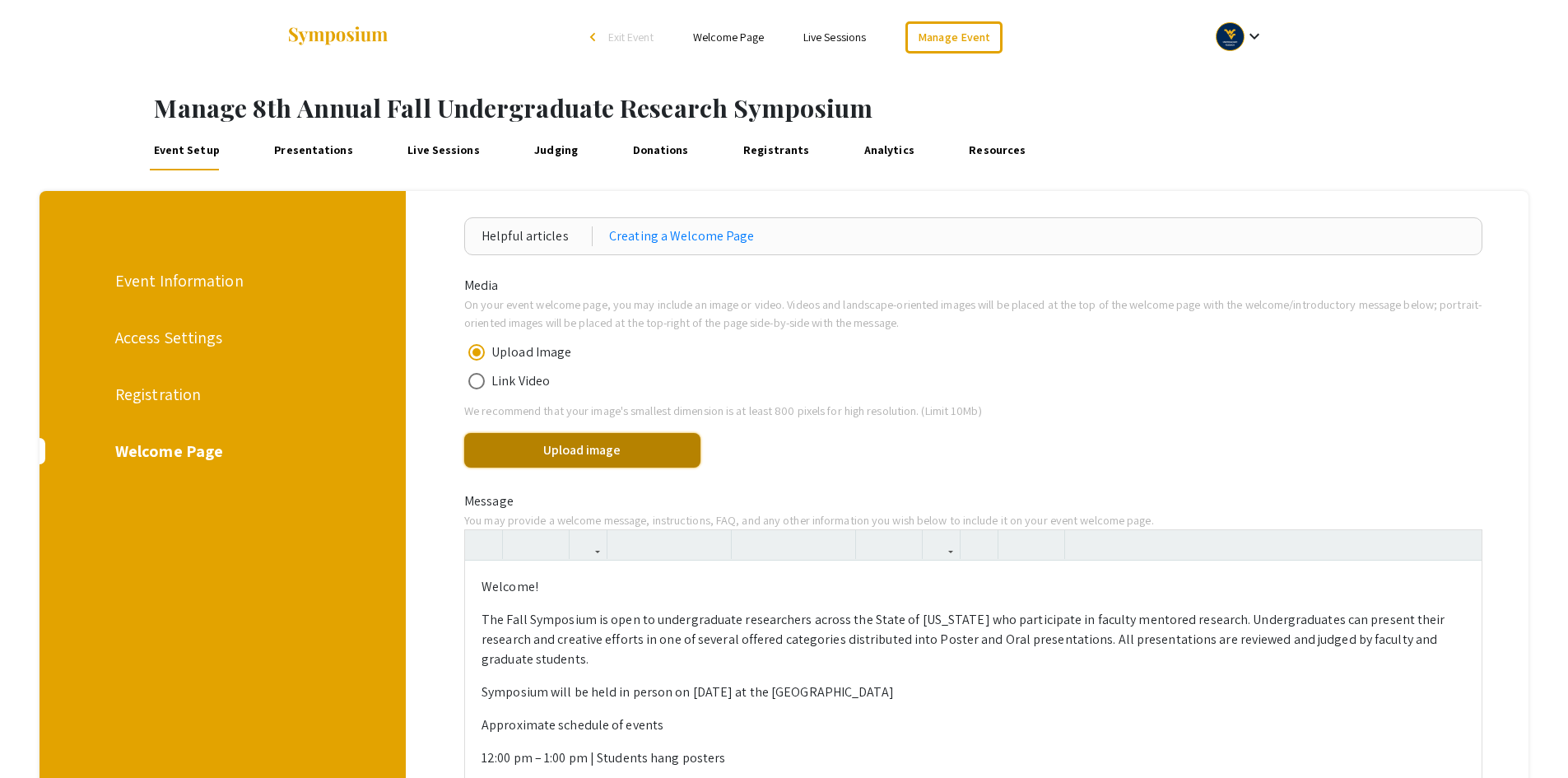
click at [620, 455] on button "Upload image" at bounding box center [581, 450] width 236 height 35
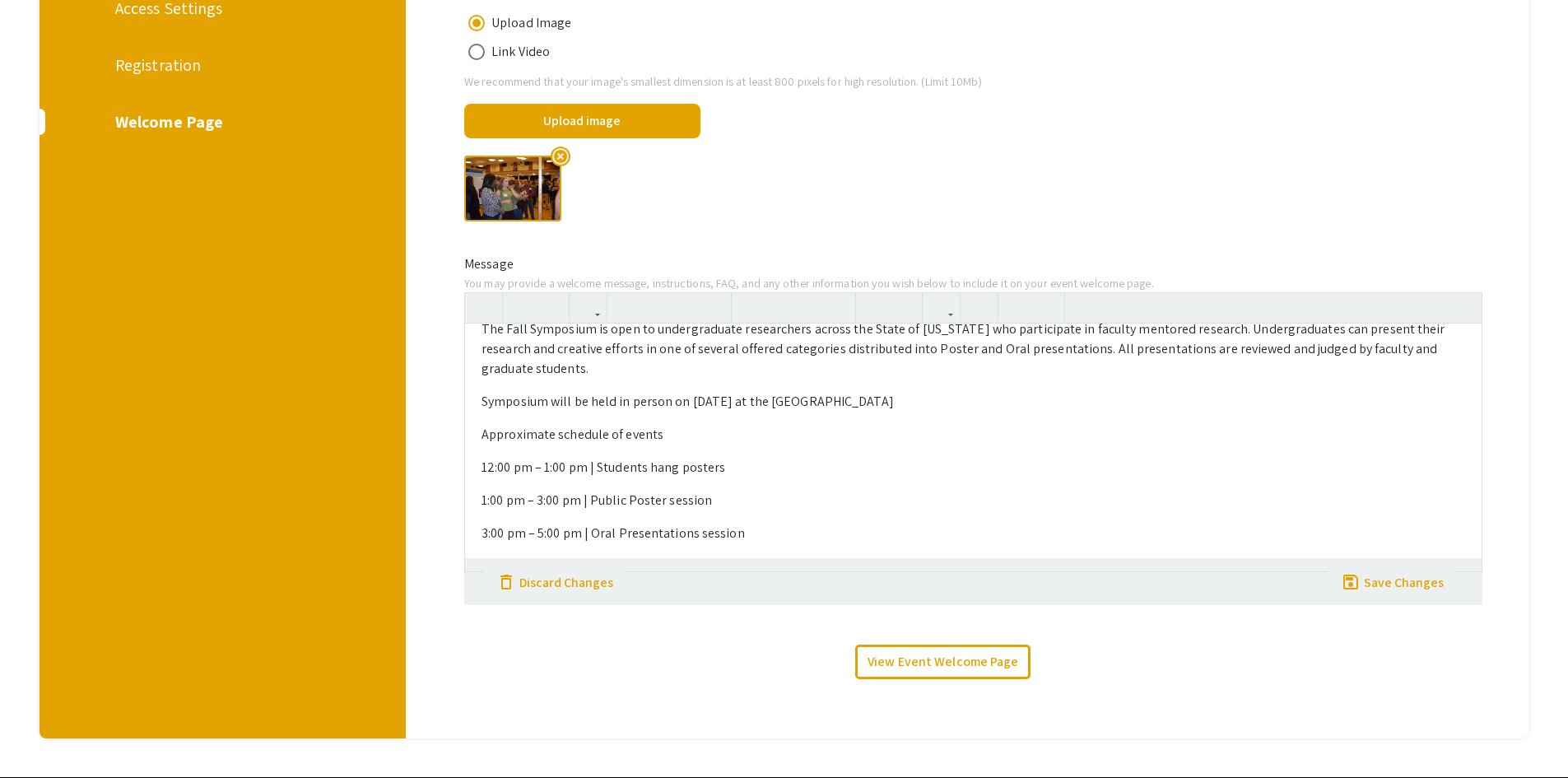
scroll to position [82, 0]
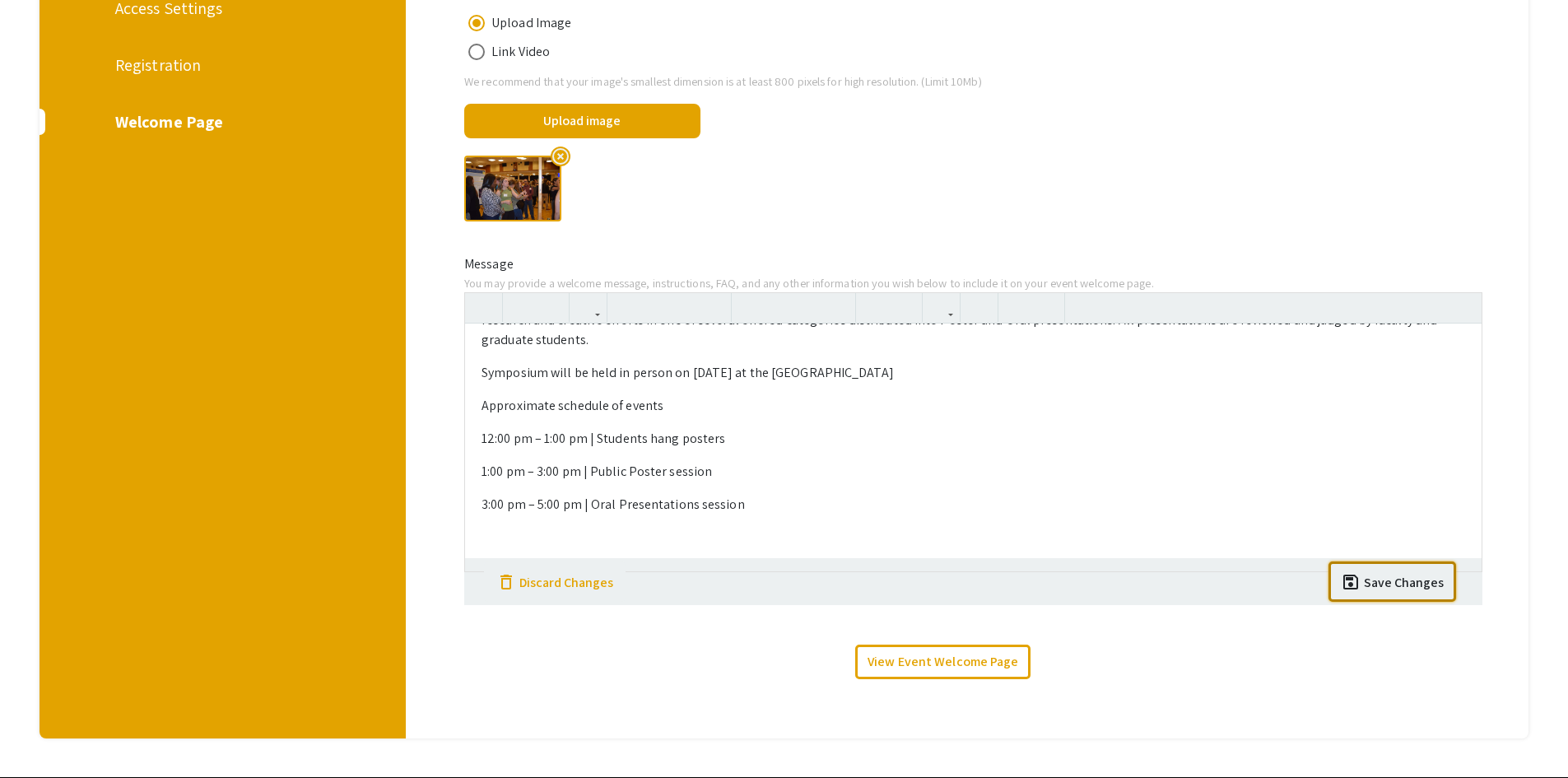
click at [1417, 587] on div "Save Changes" at bounding box center [1403, 584] width 79 height 20
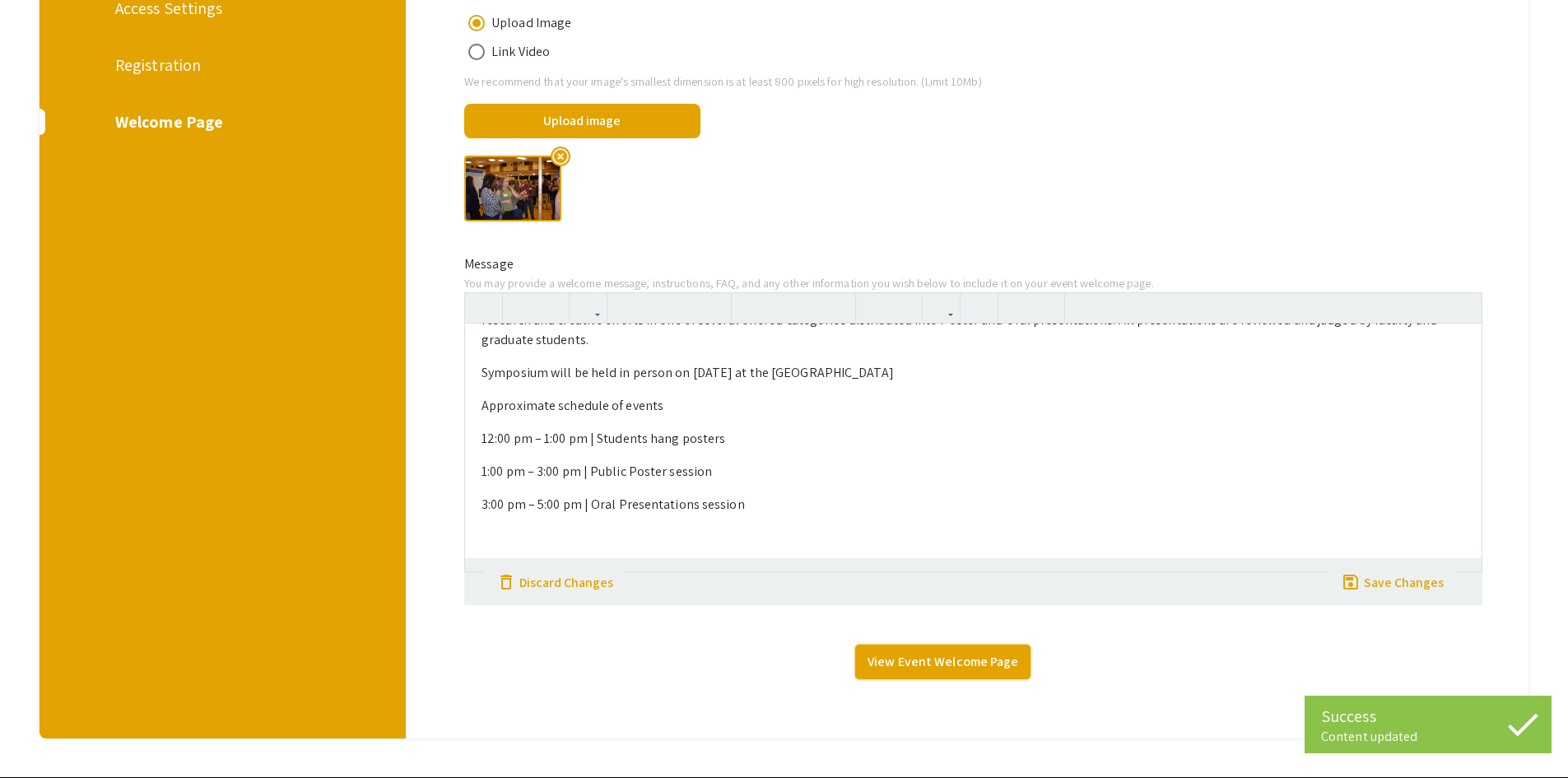
click at [991, 665] on link "View Event Welcome Page" at bounding box center [943, 662] width 175 height 35
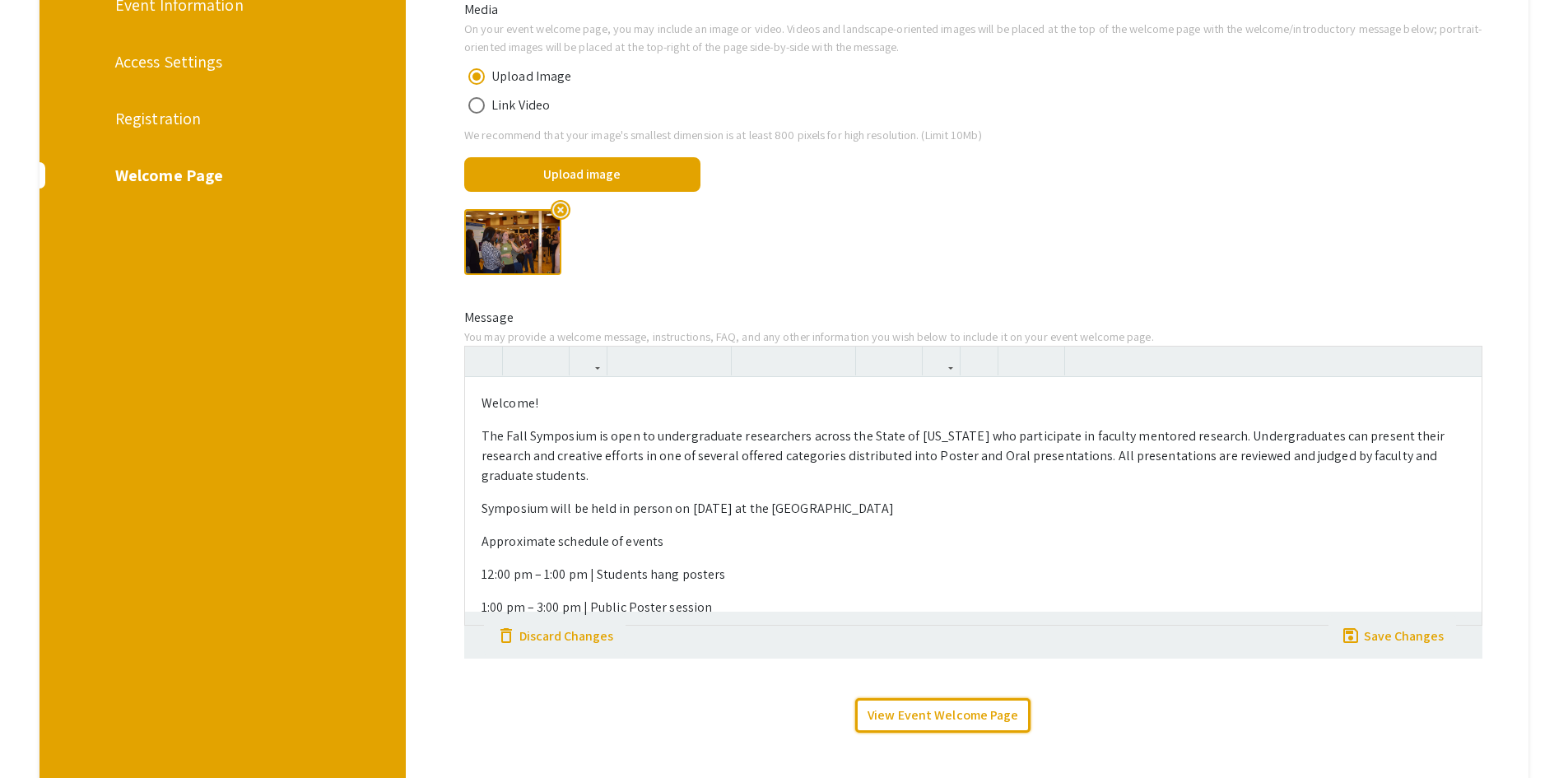
scroll to position [247, 0]
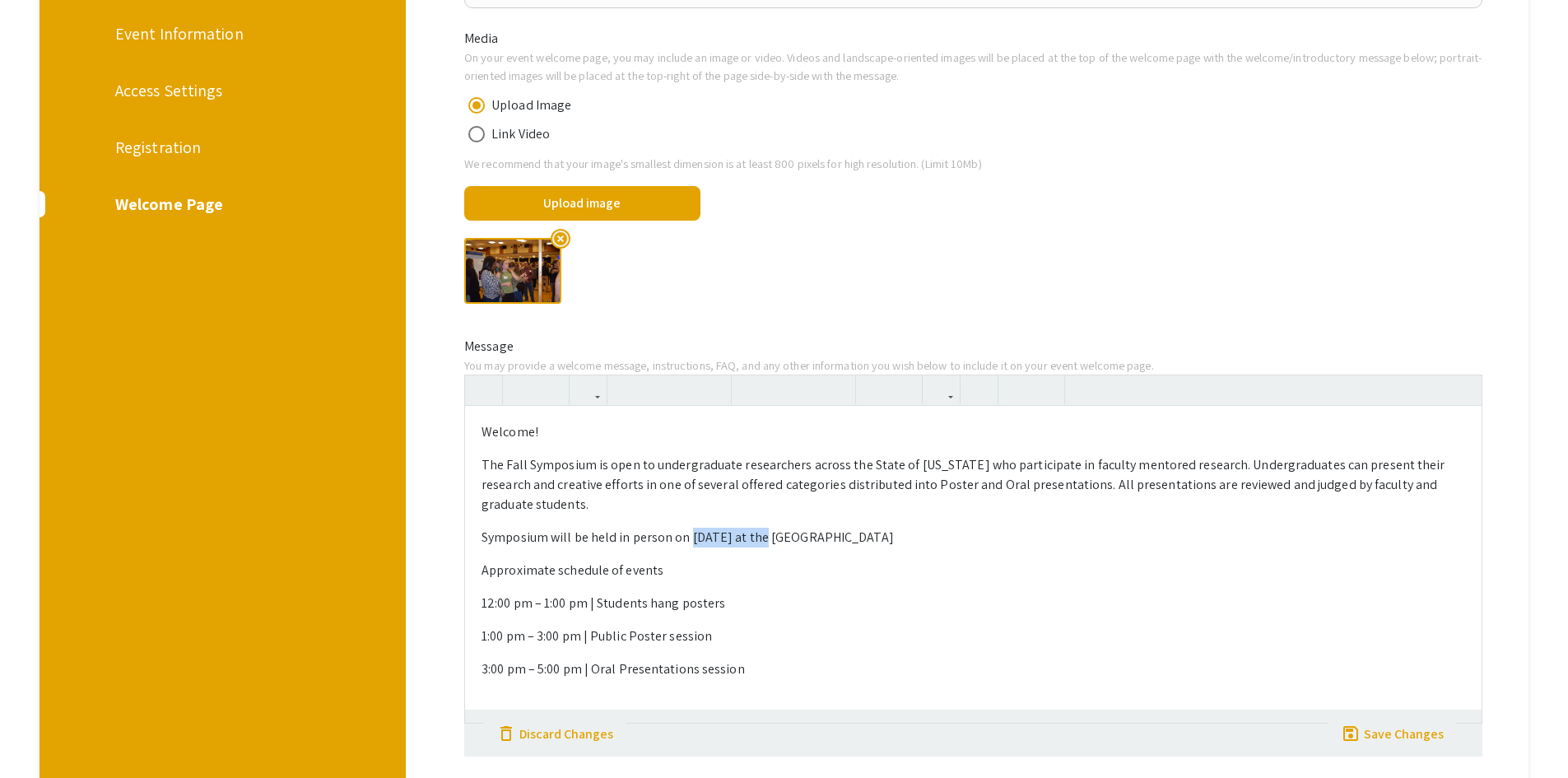
drag, startPoint x: 694, startPoint y: 541, endPoint x: 770, endPoint y: 540, distance: 76.0
click at [770, 540] on p "Symposium will be held in person on December 6th at the Mountainlair" at bounding box center [972, 538] width 983 height 20
type textarea "<p>Welcome! </p><p>The Fall Symposium is open to undergraduate researchers acro…"
click at [619, 376] on use "button" at bounding box center [619, 376] width 0 height 0
drag, startPoint x: 857, startPoint y: 598, endPoint x: 955, endPoint y: 565, distance: 103.4
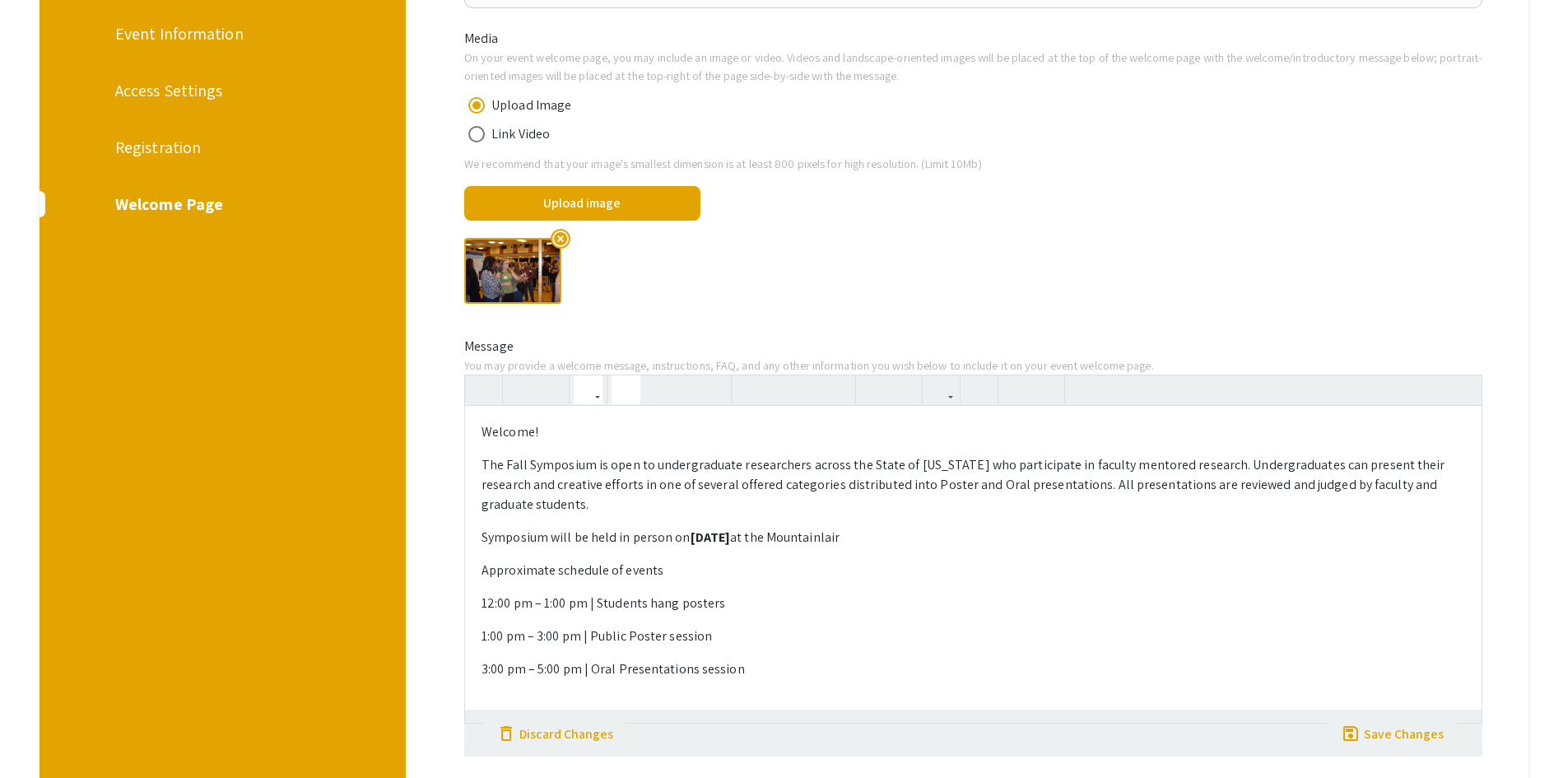
click at [865, 596] on div "Welcome! The Fall Symposium is open to undergraduate researchers across the Sta…" at bounding box center [972, 563] width 1016 height 316
click at [1398, 733] on div "Media On your event welcome page, you may include an image or video. Videos and…" at bounding box center [973, 440] width 1042 height 822
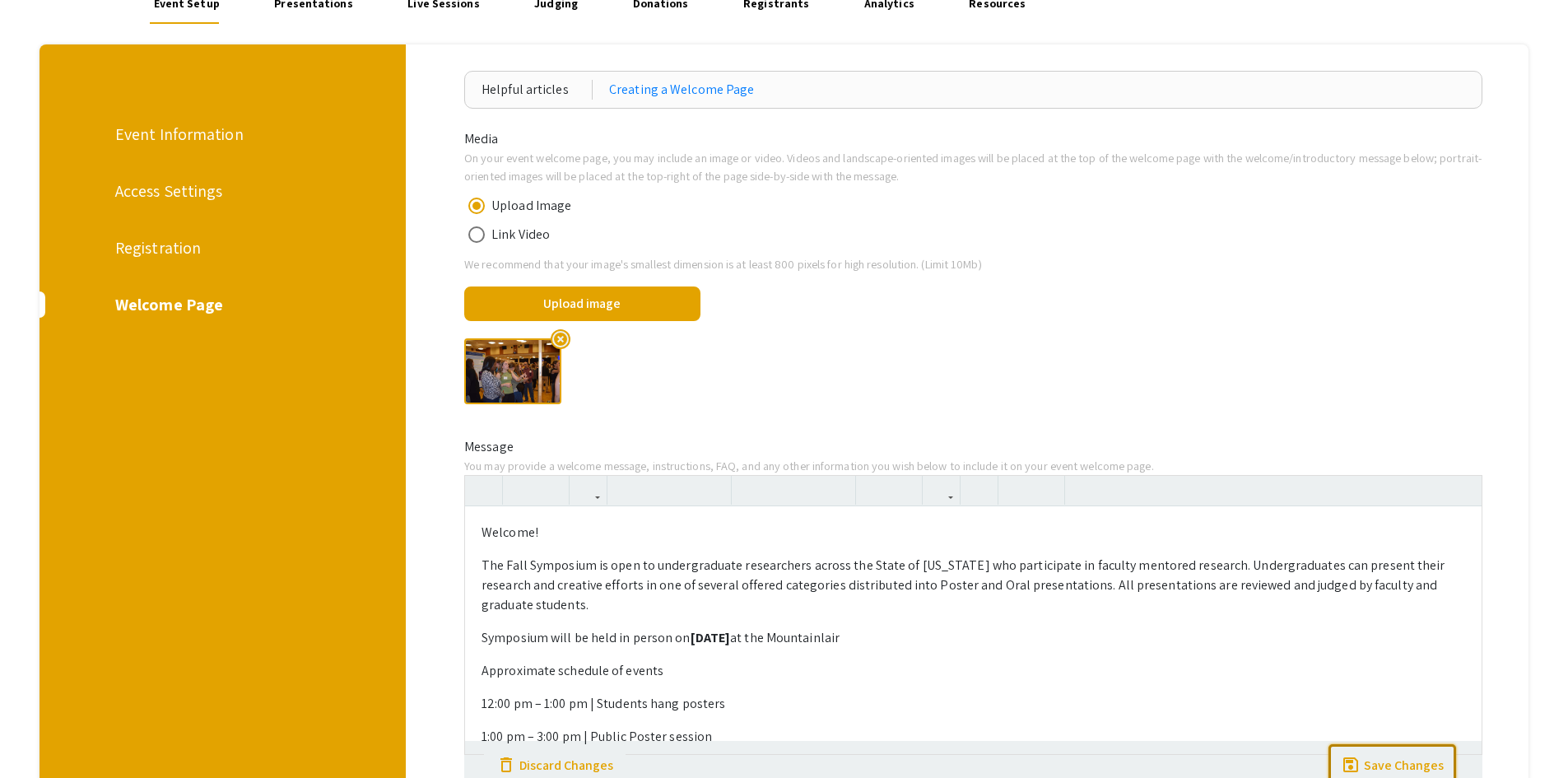
scroll to position [0, 0]
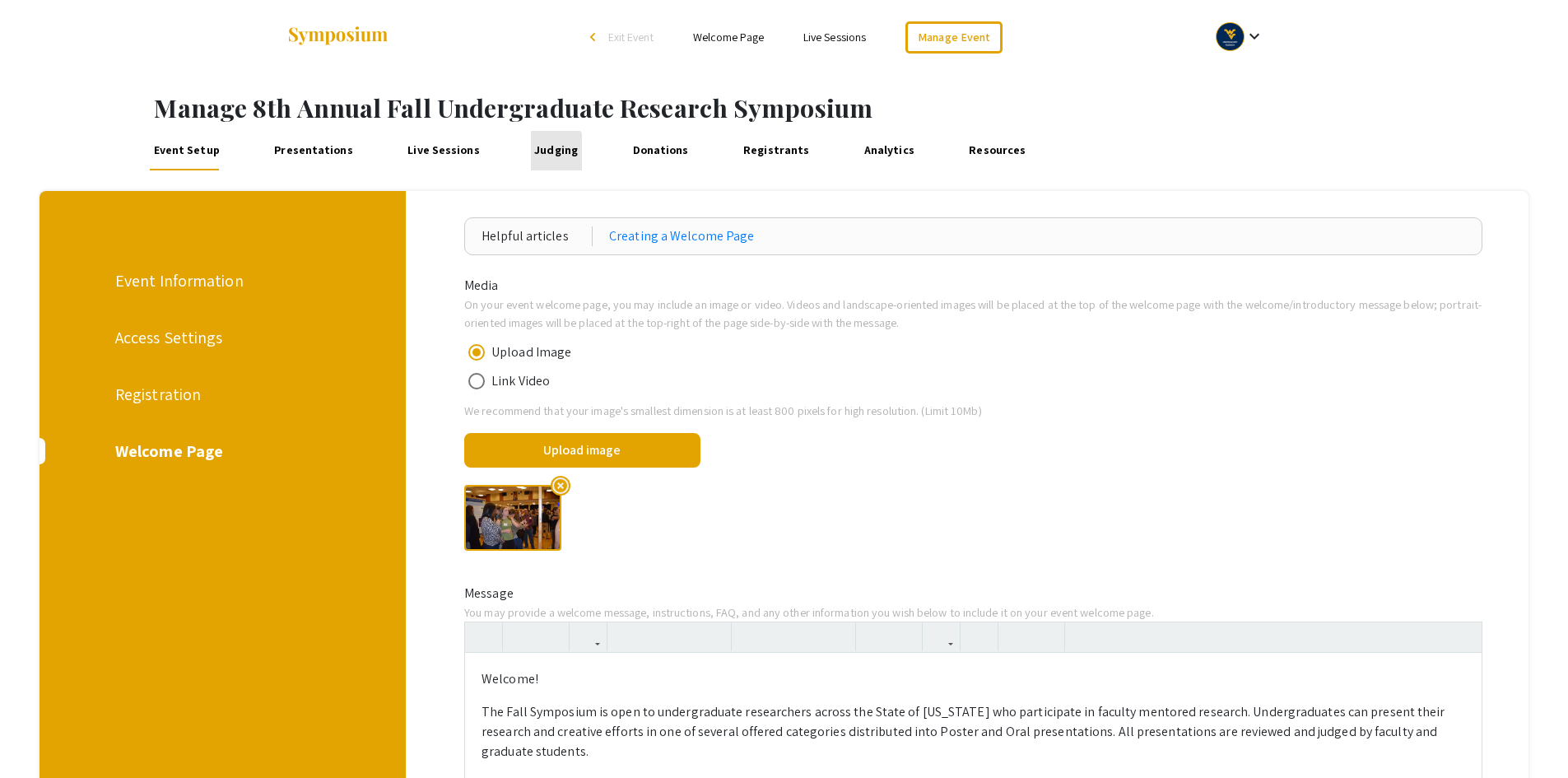
click at [538, 154] on link "Judging" at bounding box center [557, 150] width 51 height 39
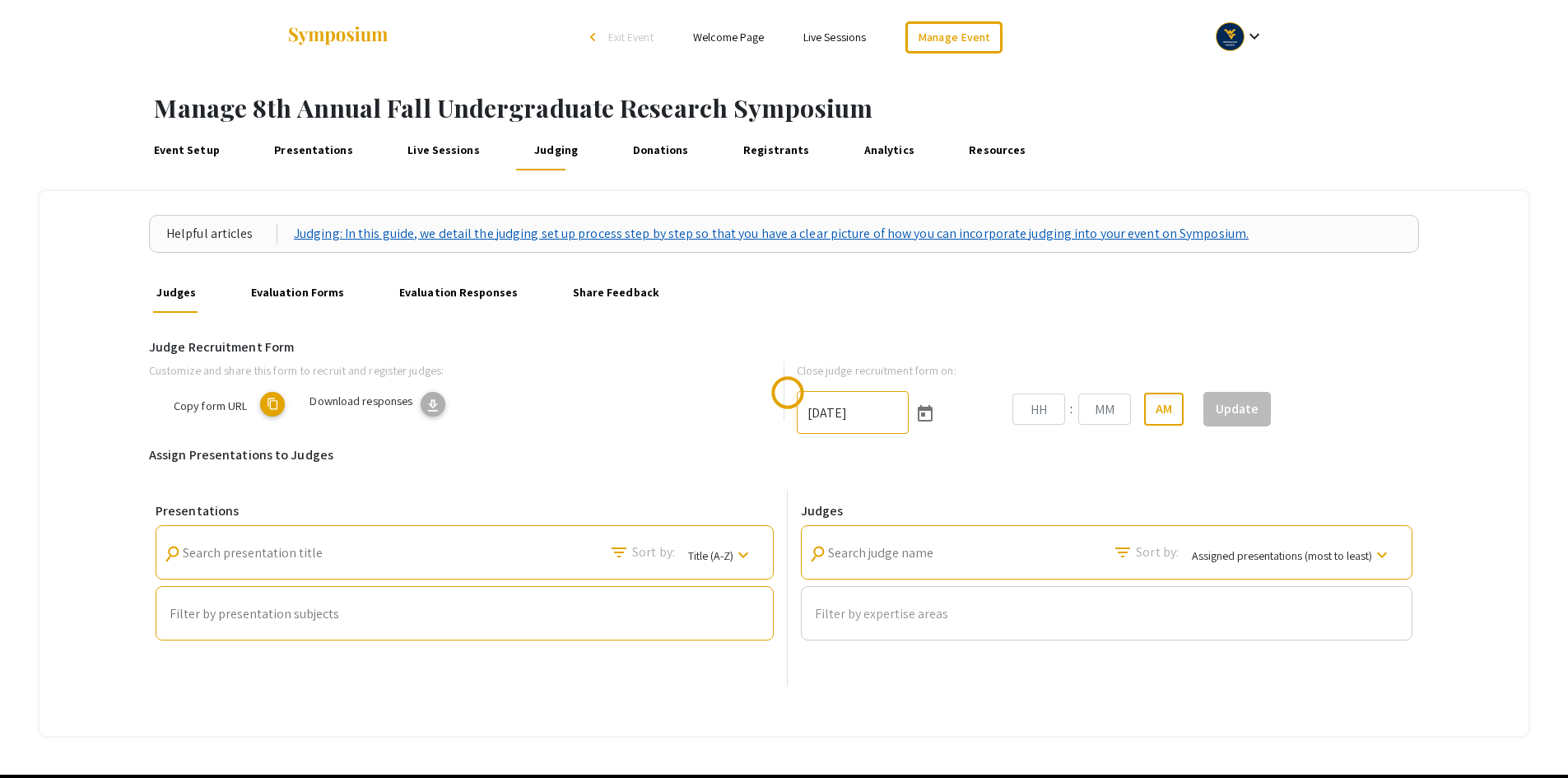
type input "11/3/2025"
type input "02"
type input "30"
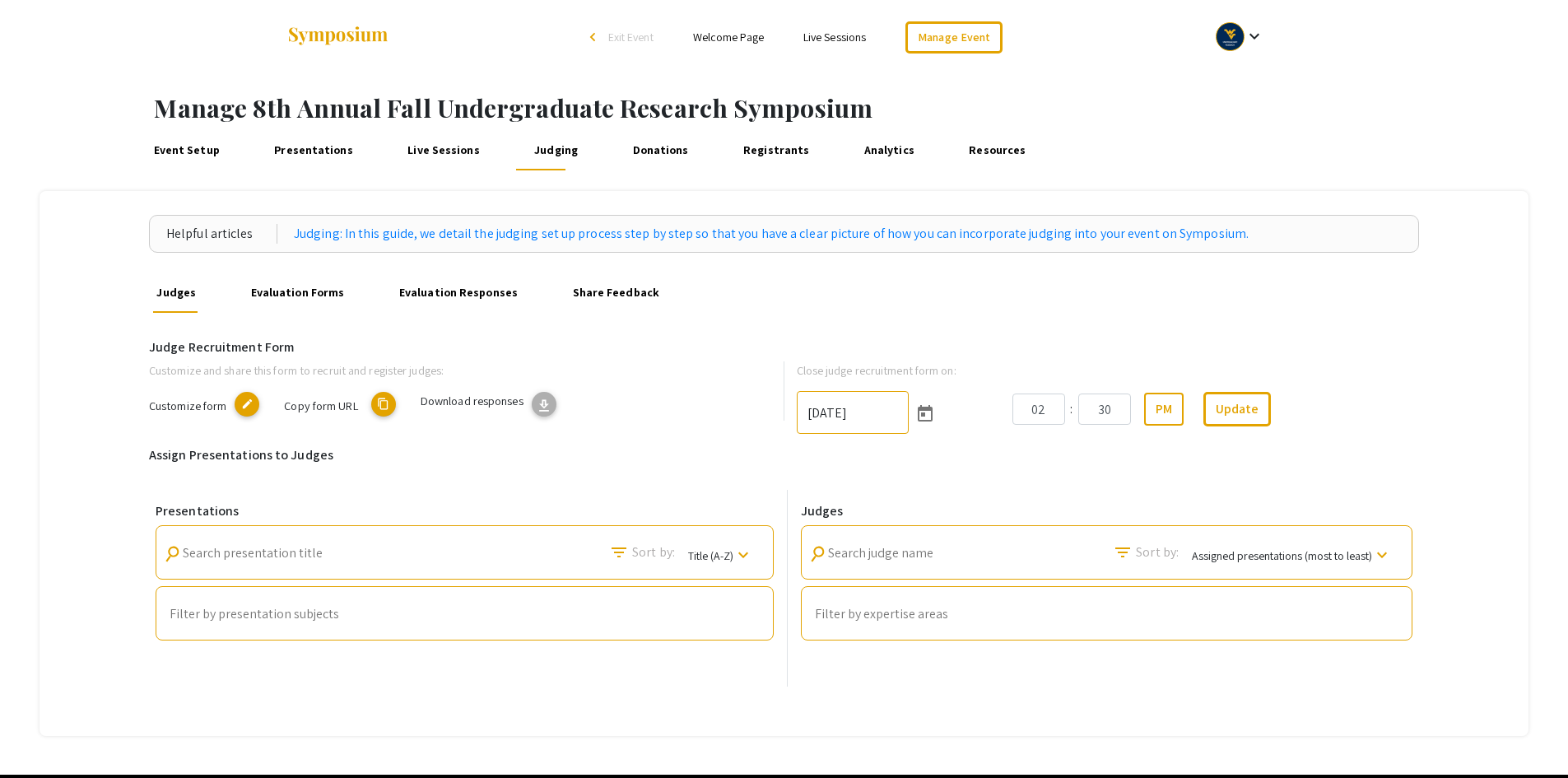
click at [388, 405] on mat-icon "content_copy" at bounding box center [383, 404] width 25 height 25
click at [250, 401] on mat-icon "edit" at bounding box center [246, 404] width 25 height 25
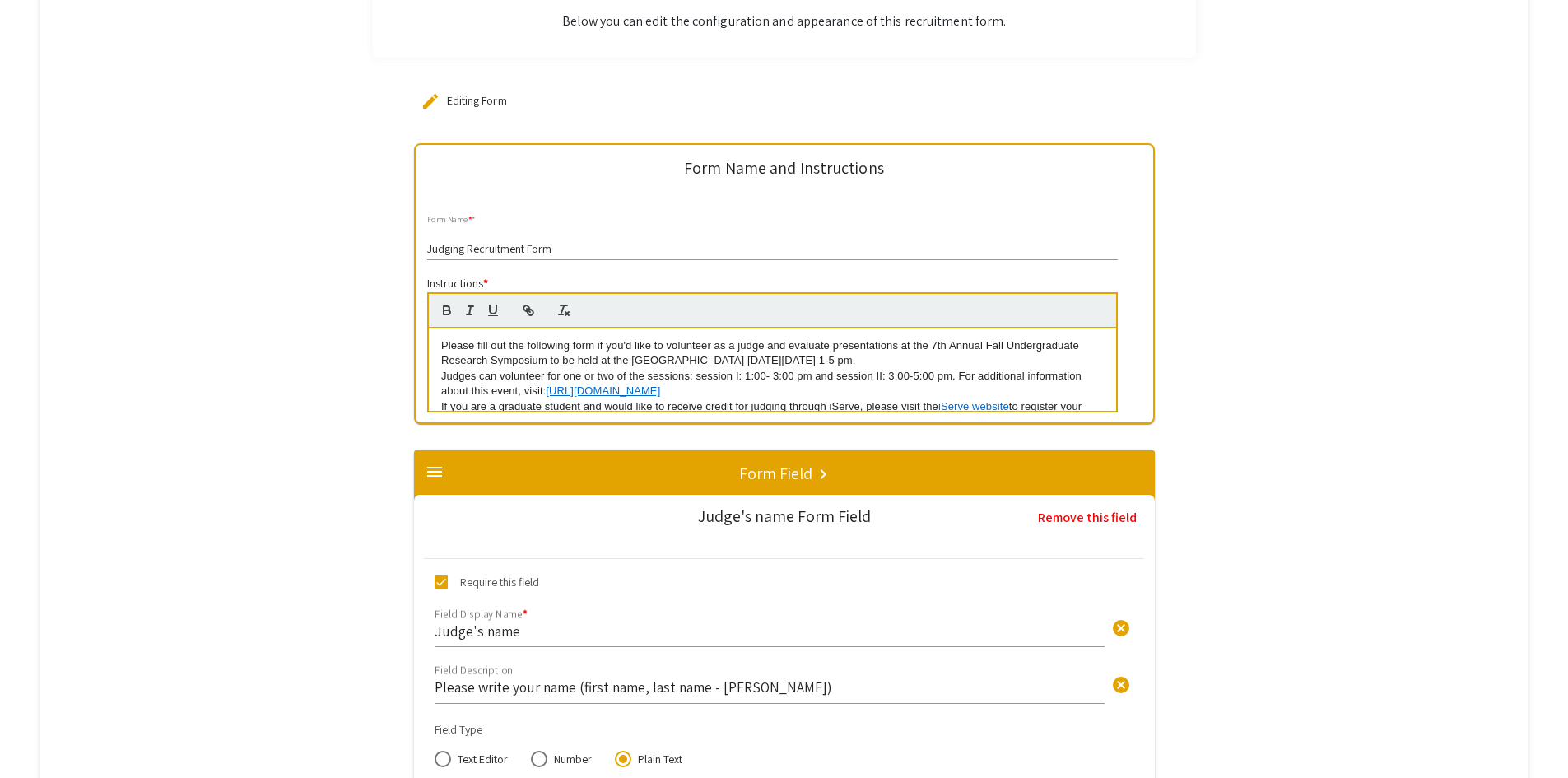
scroll to position [412, 0]
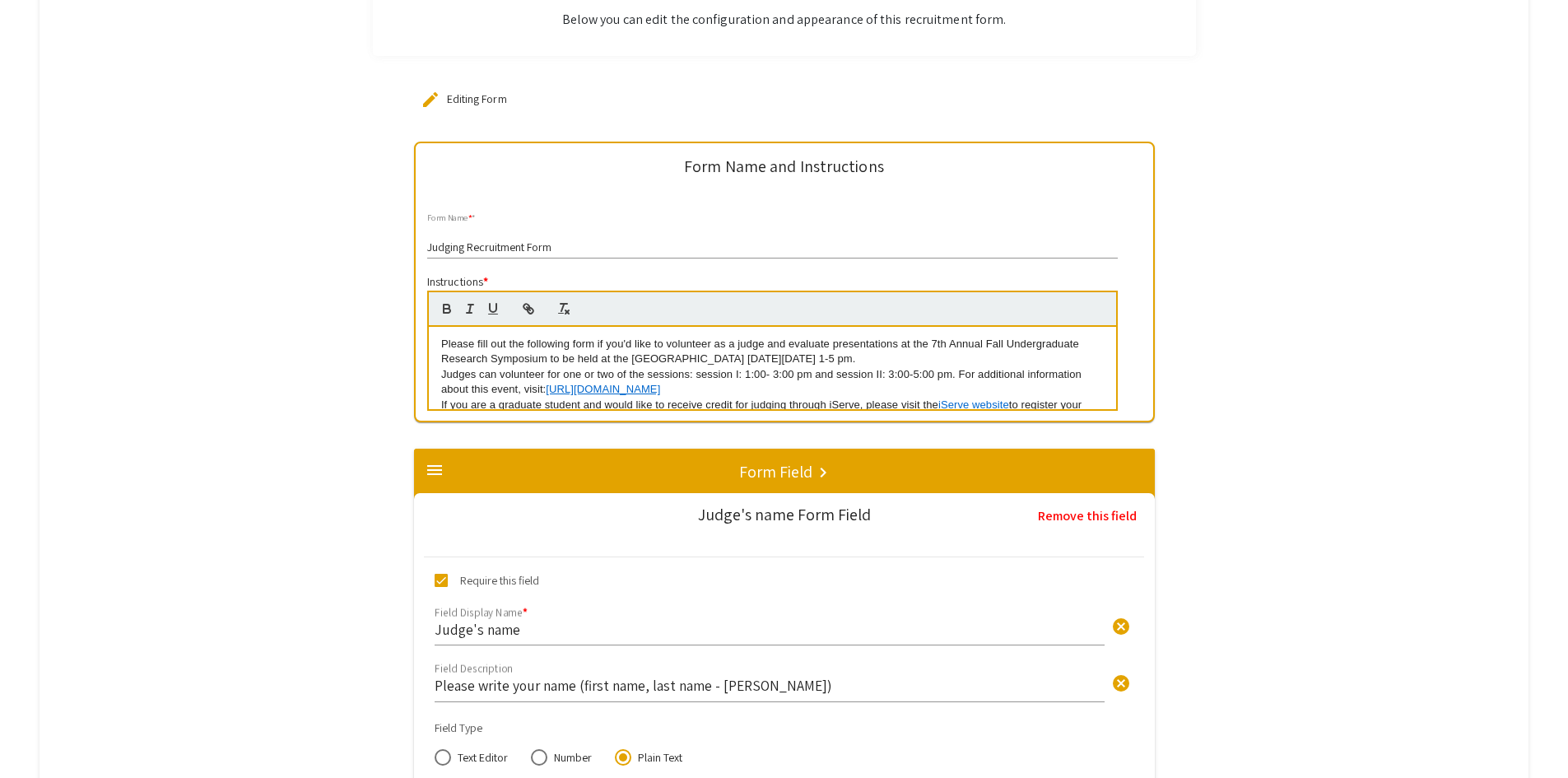
click at [938, 339] on p "Please fill out the following form if you'd like to volunteer as a judge and ev…" at bounding box center [772, 352] width 663 height 30
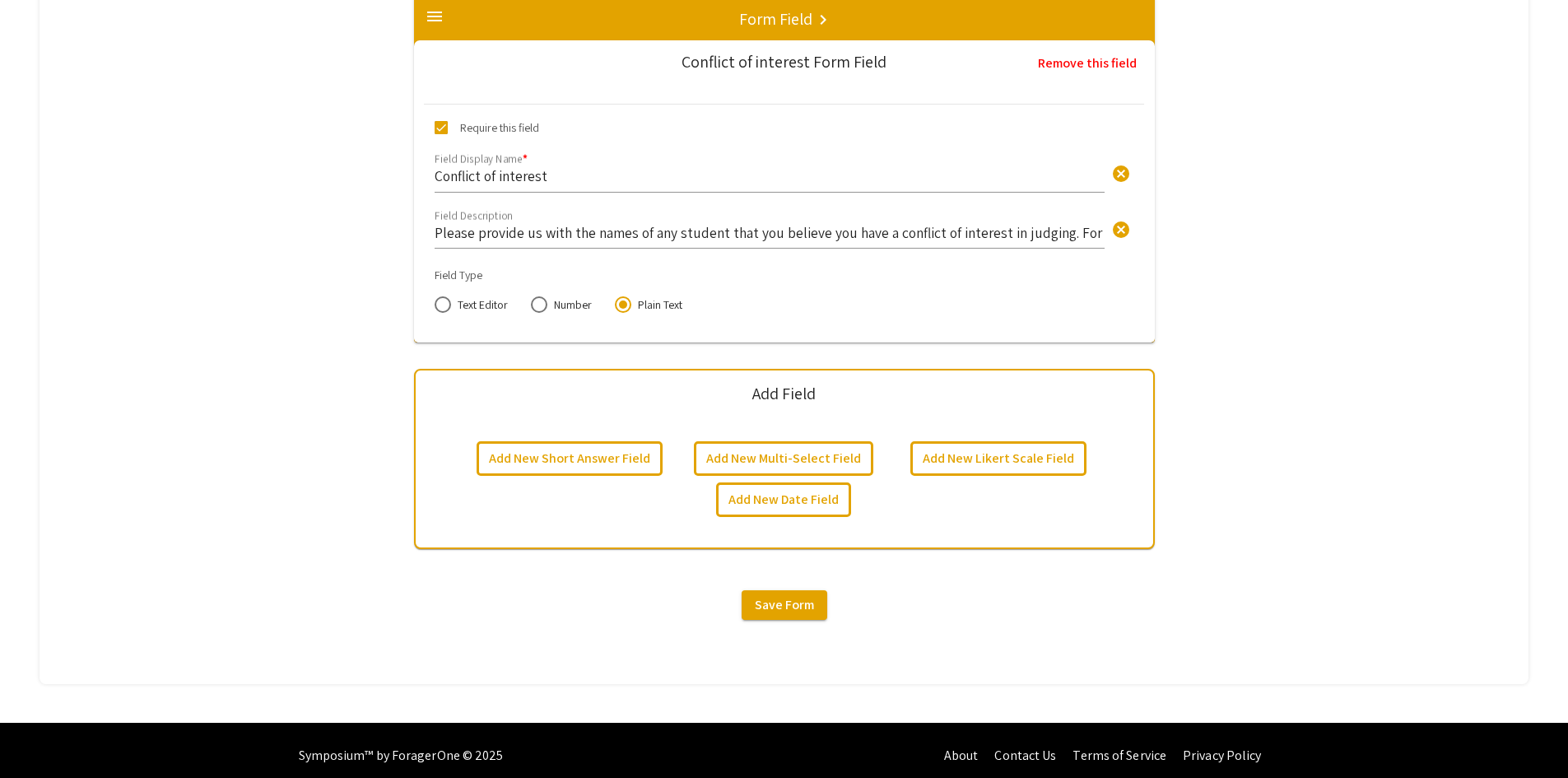
scroll to position [4207, 0]
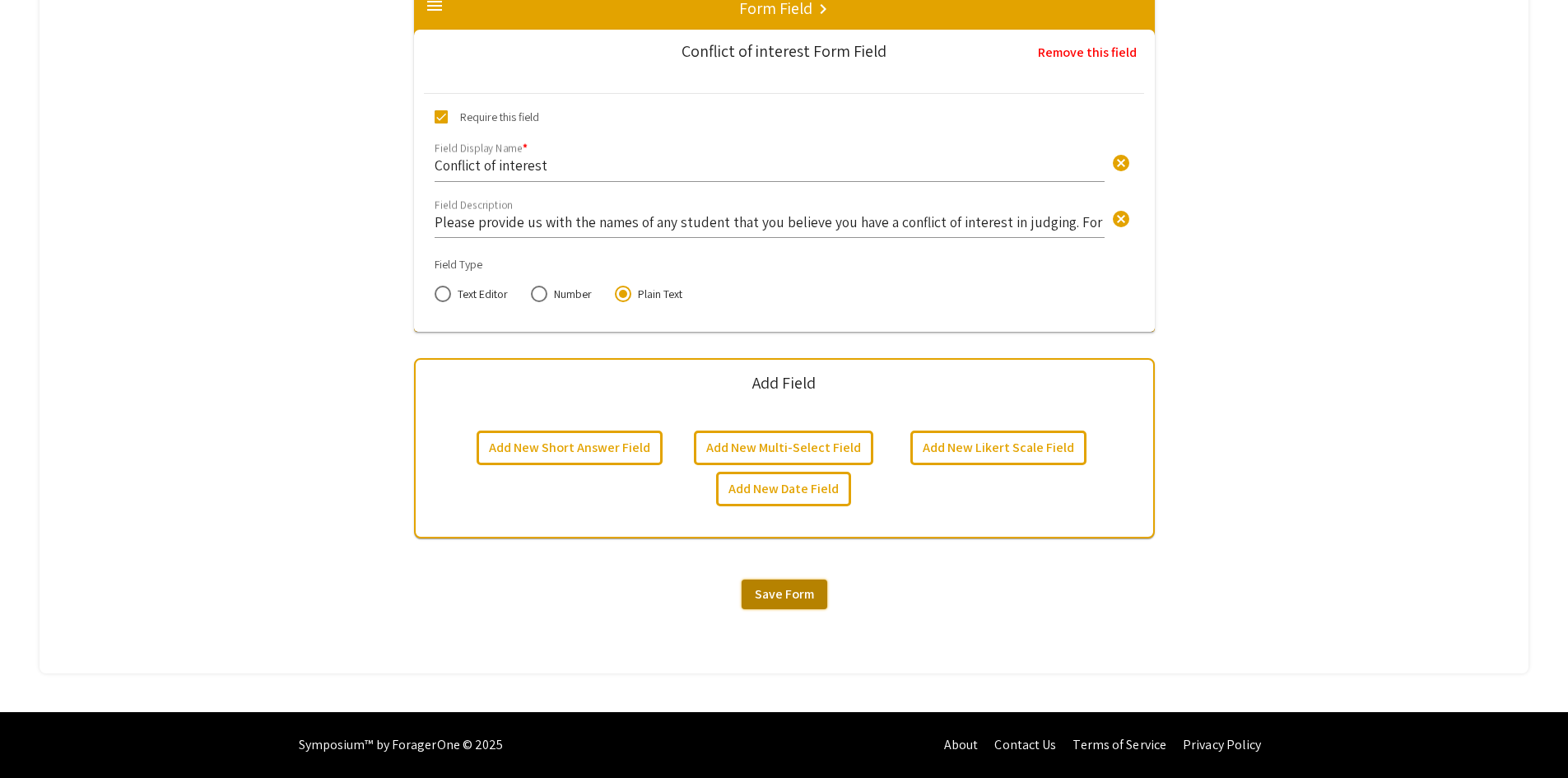
click at [801, 592] on span "Save Form" at bounding box center [784, 594] width 59 height 17
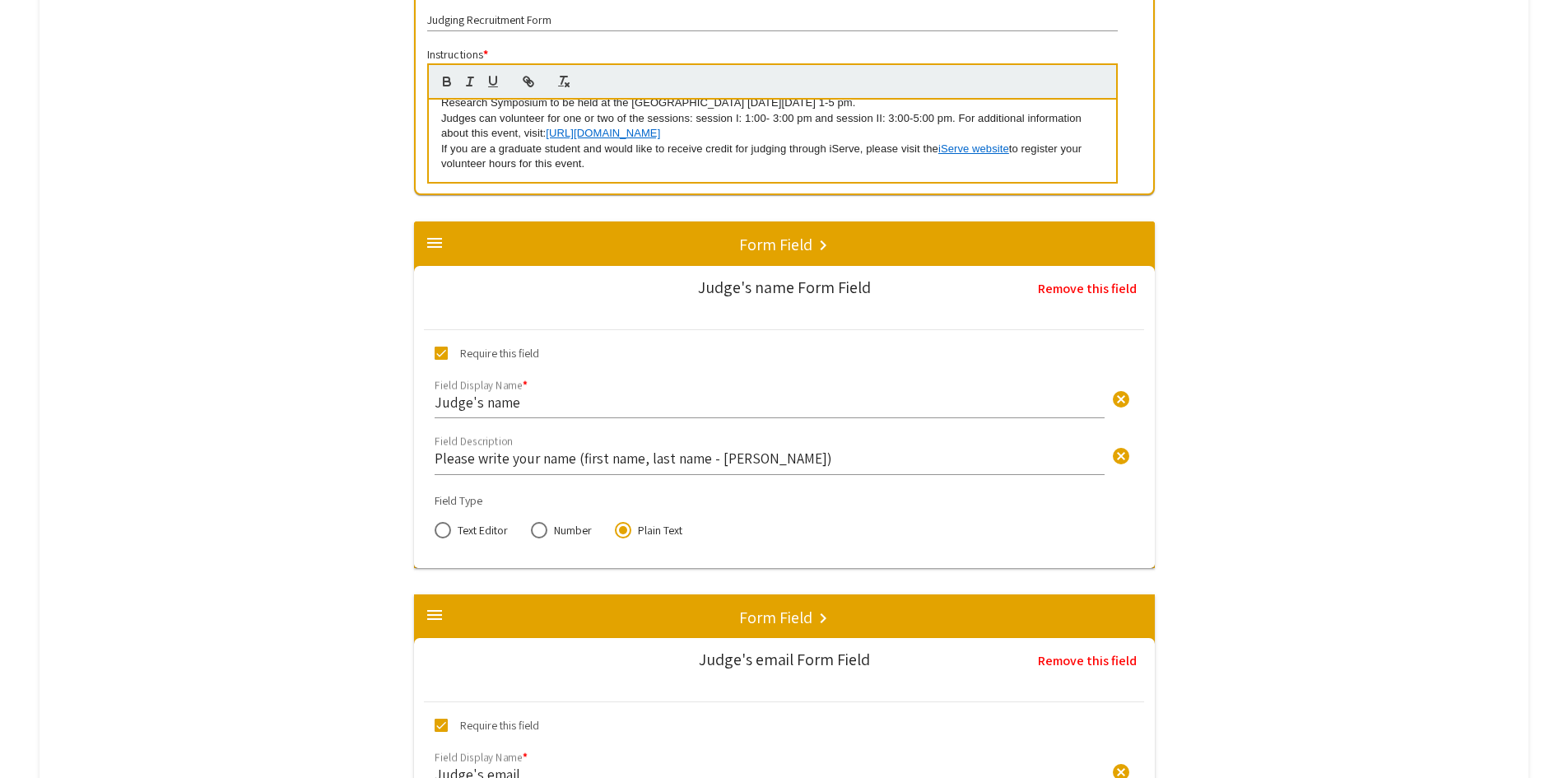
scroll to position [584, 0]
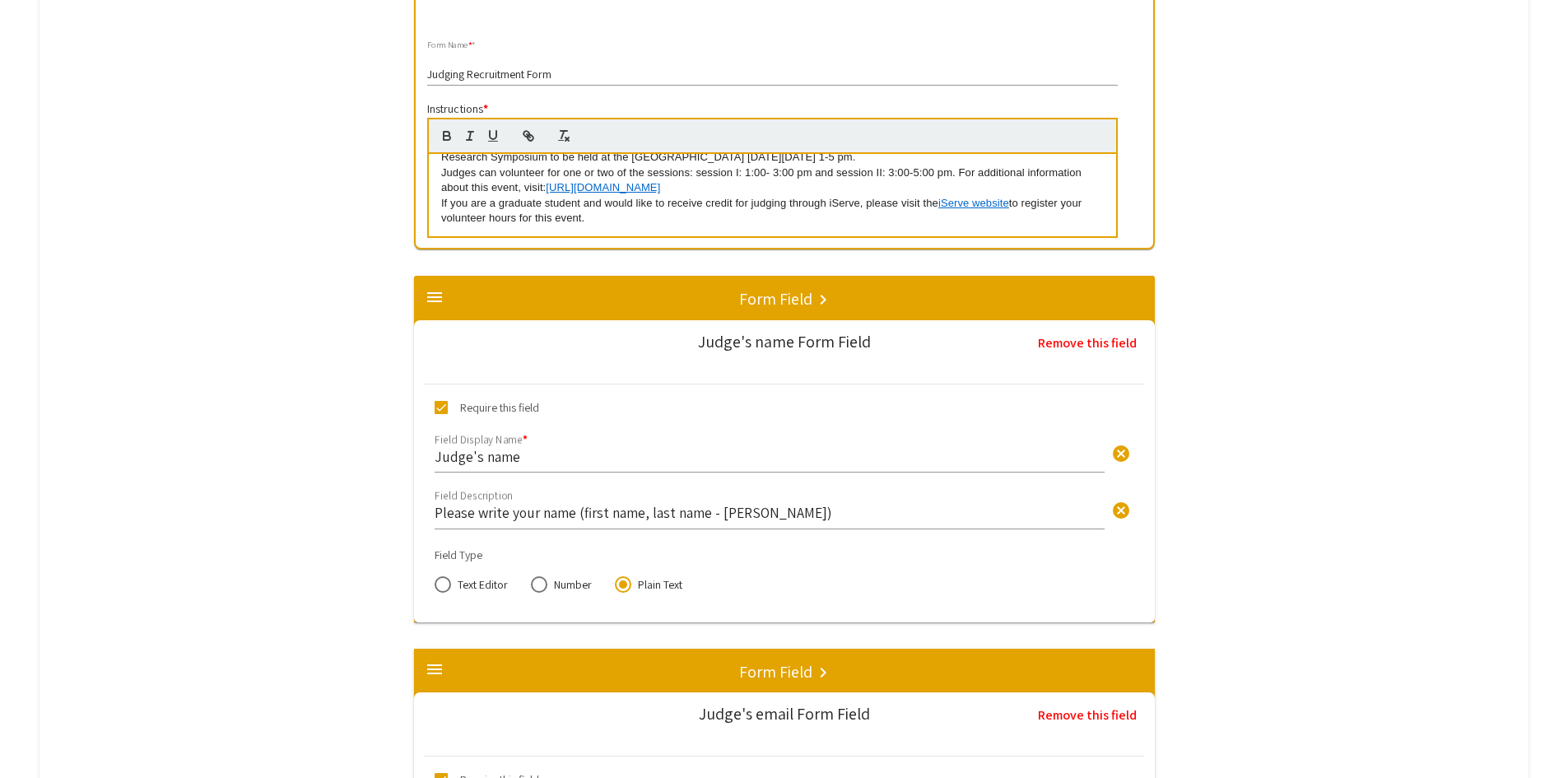
click at [981, 207] on link "iServe website" at bounding box center [974, 203] width 71 height 13
click at [991, 177] on link "https://iserve.wvu.edu/need/detail/?need_id=817918" at bounding box center [937, 173] width 114 height 21
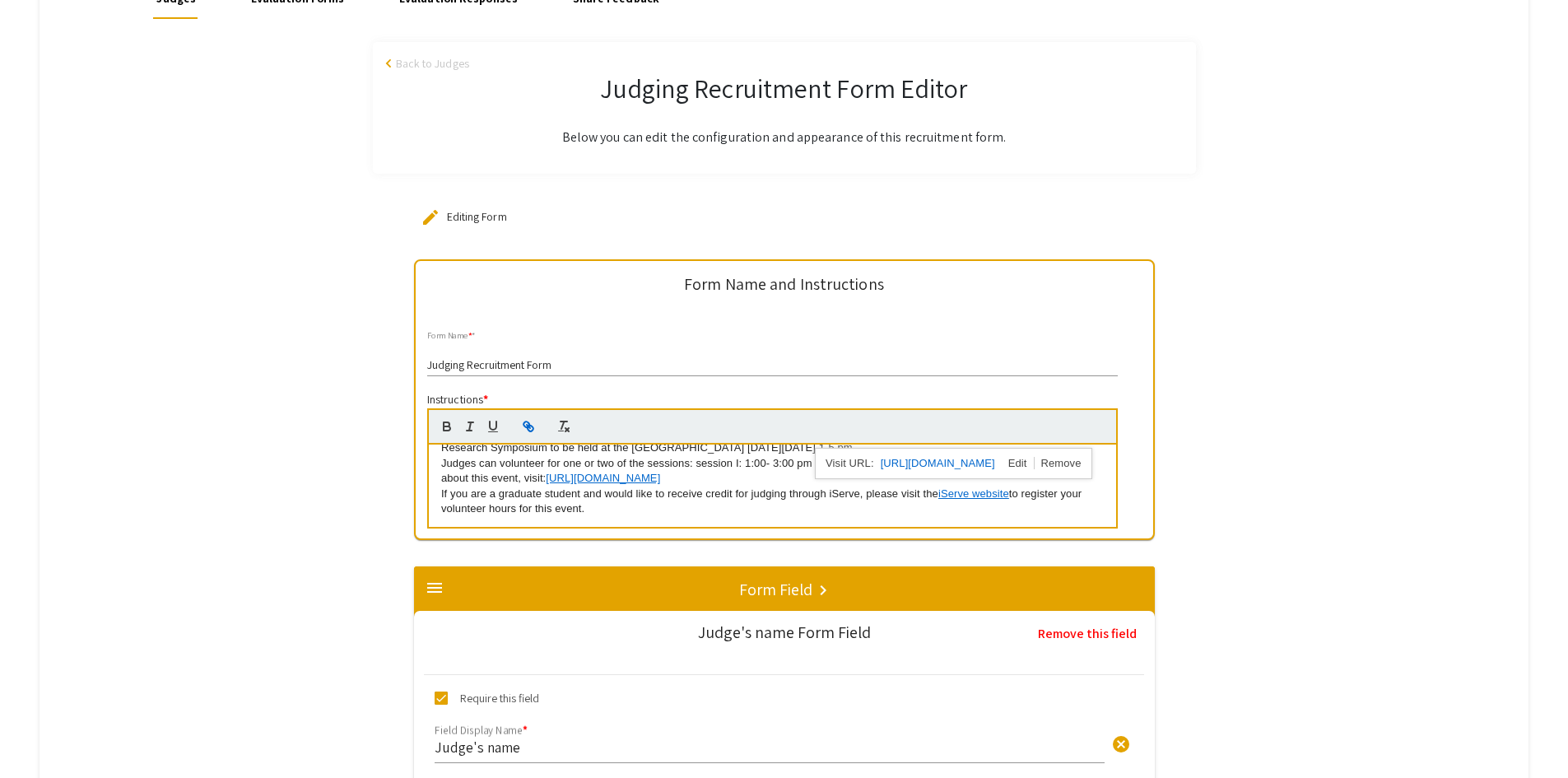
scroll to position [255, 0]
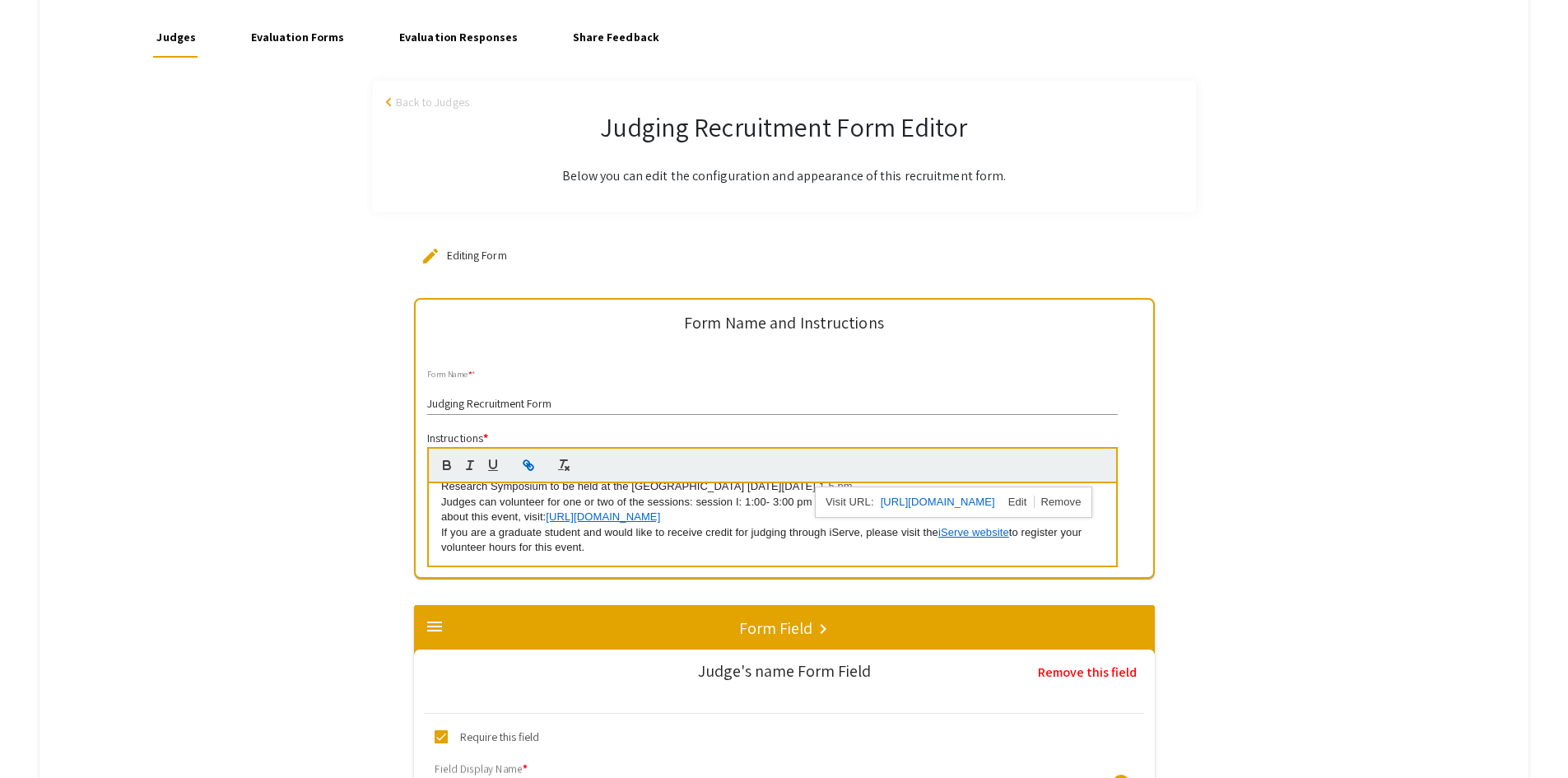
click at [456, 103] on span "Back to Judges" at bounding box center [433, 102] width 73 height 17
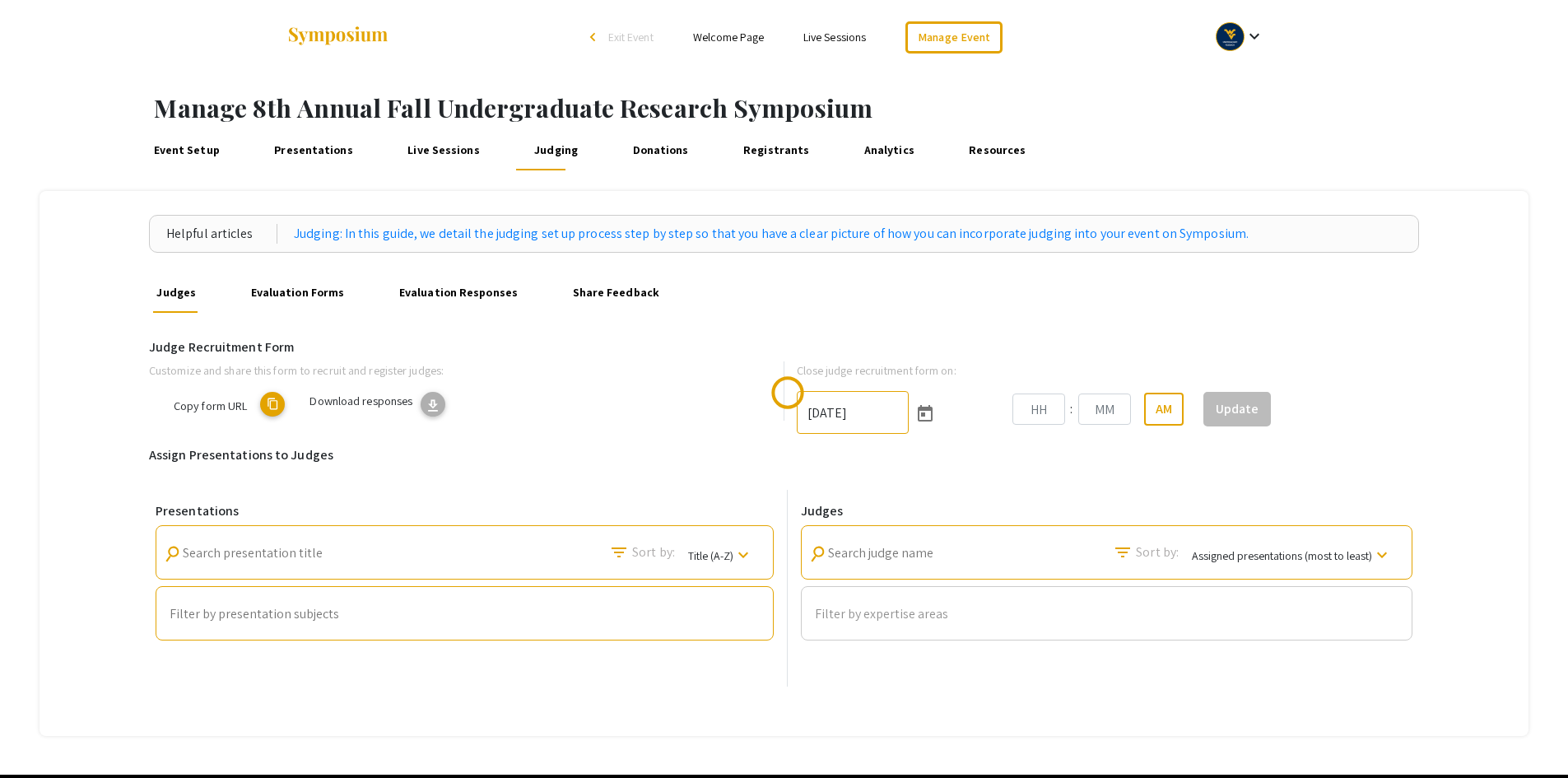
type input "11/3/2025"
type input "02"
type input "30"
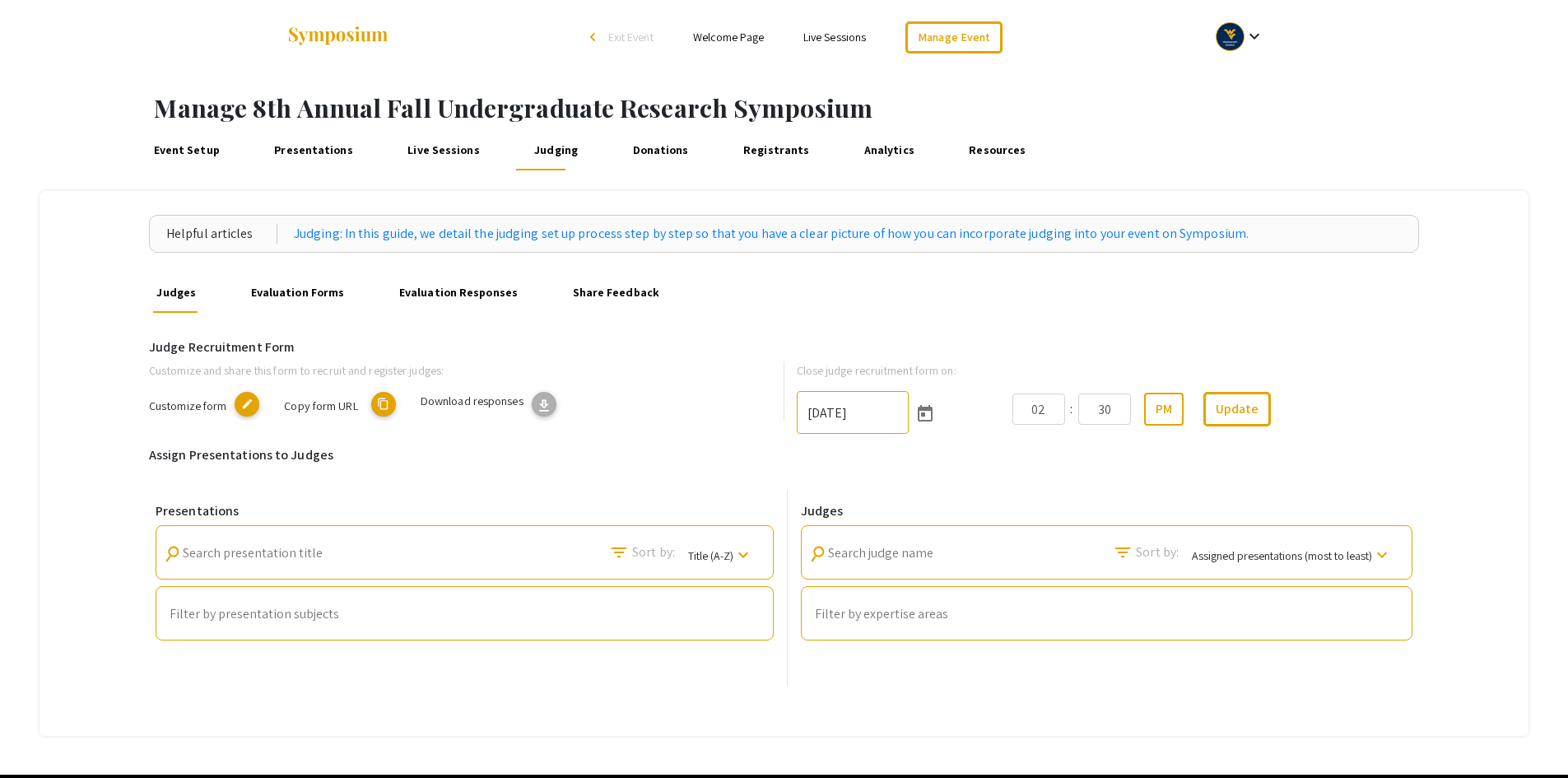
click at [383, 408] on mat-icon "content_copy" at bounding box center [383, 404] width 25 height 25
click at [328, 148] on link "Presentations" at bounding box center [314, 150] width 87 height 39
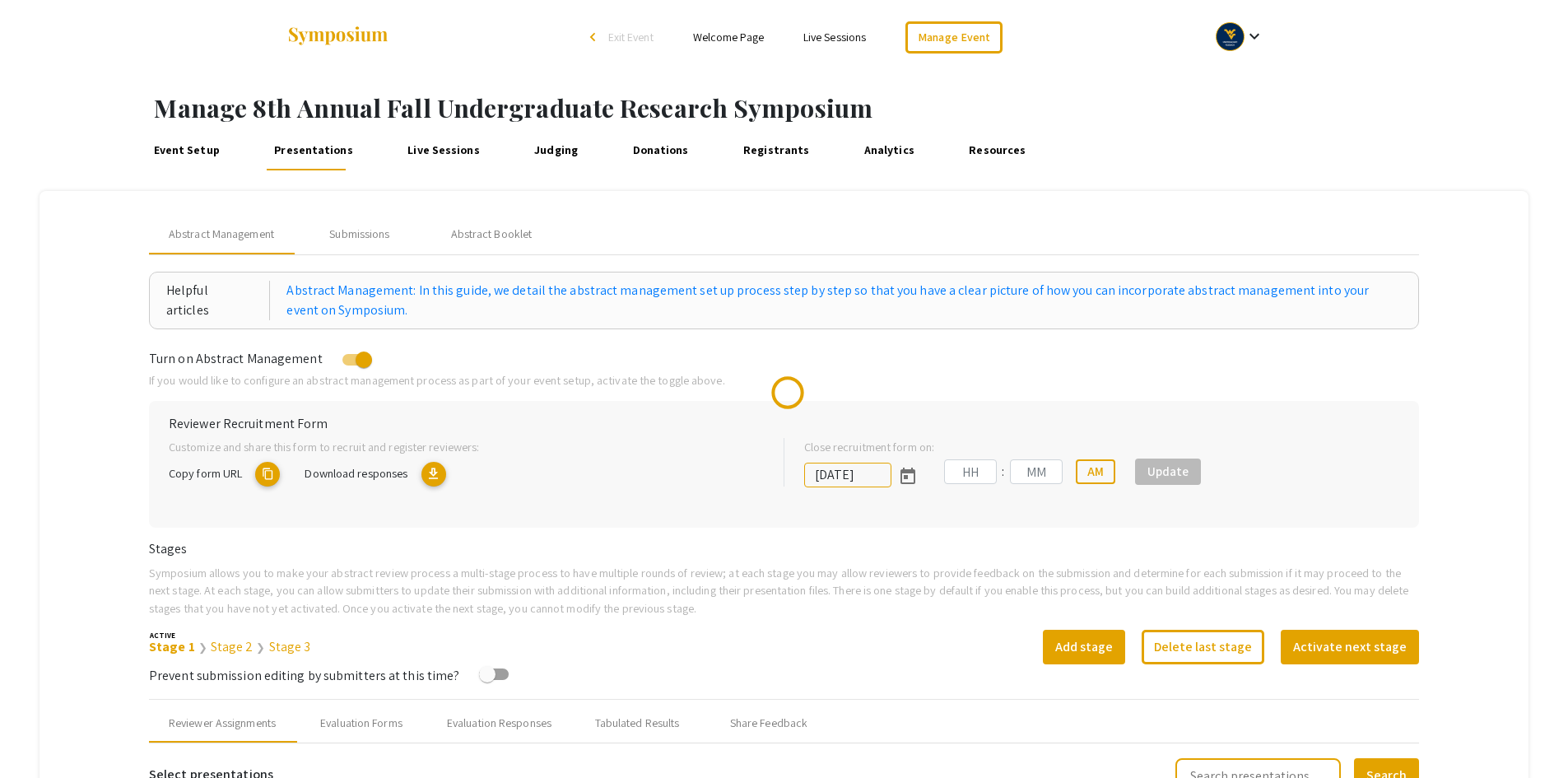
type input "10/6/2025"
type input "02"
type input "30"
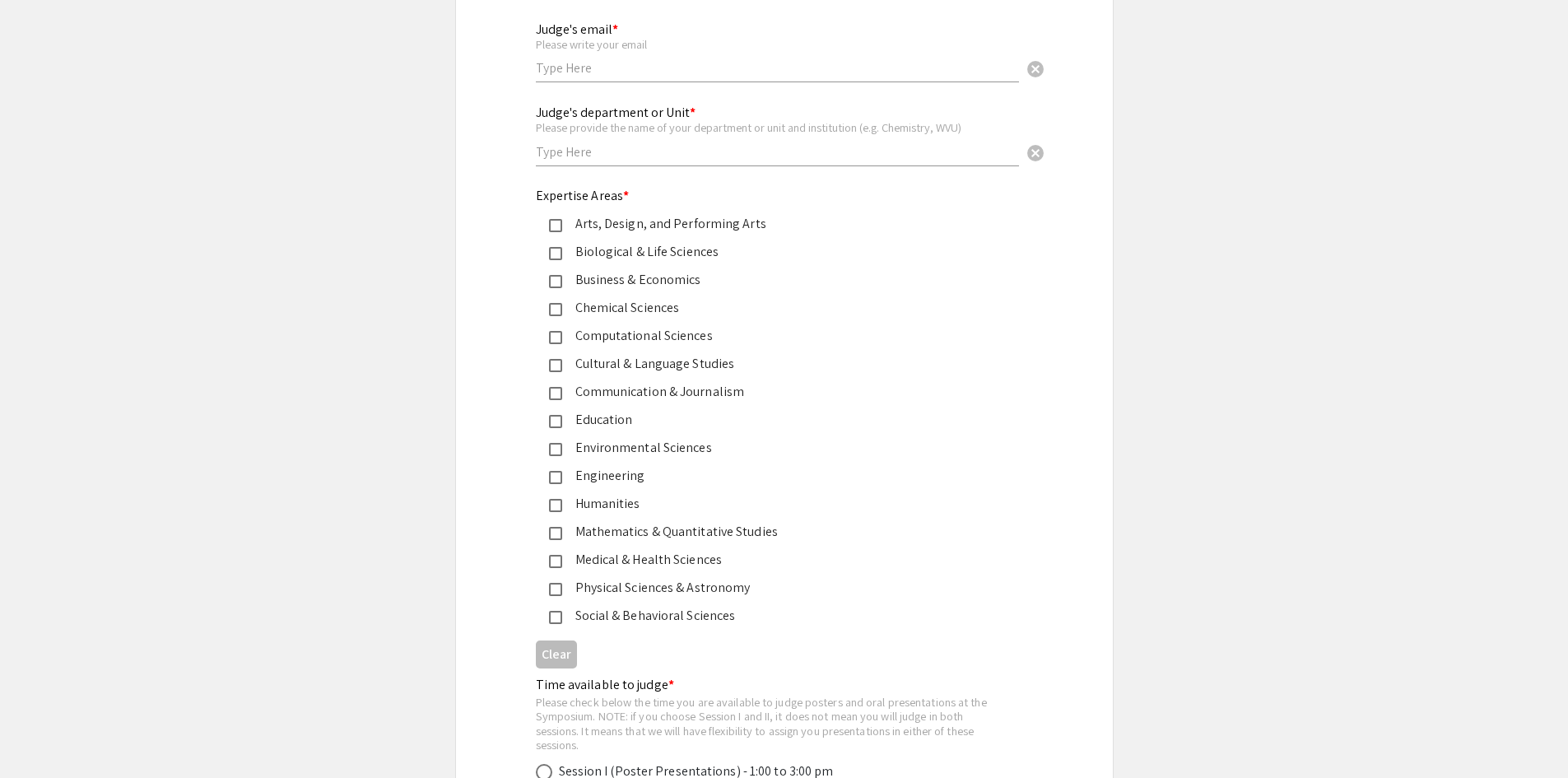
scroll to position [449, 0]
